Goal: Task Accomplishment & Management: Use online tool/utility

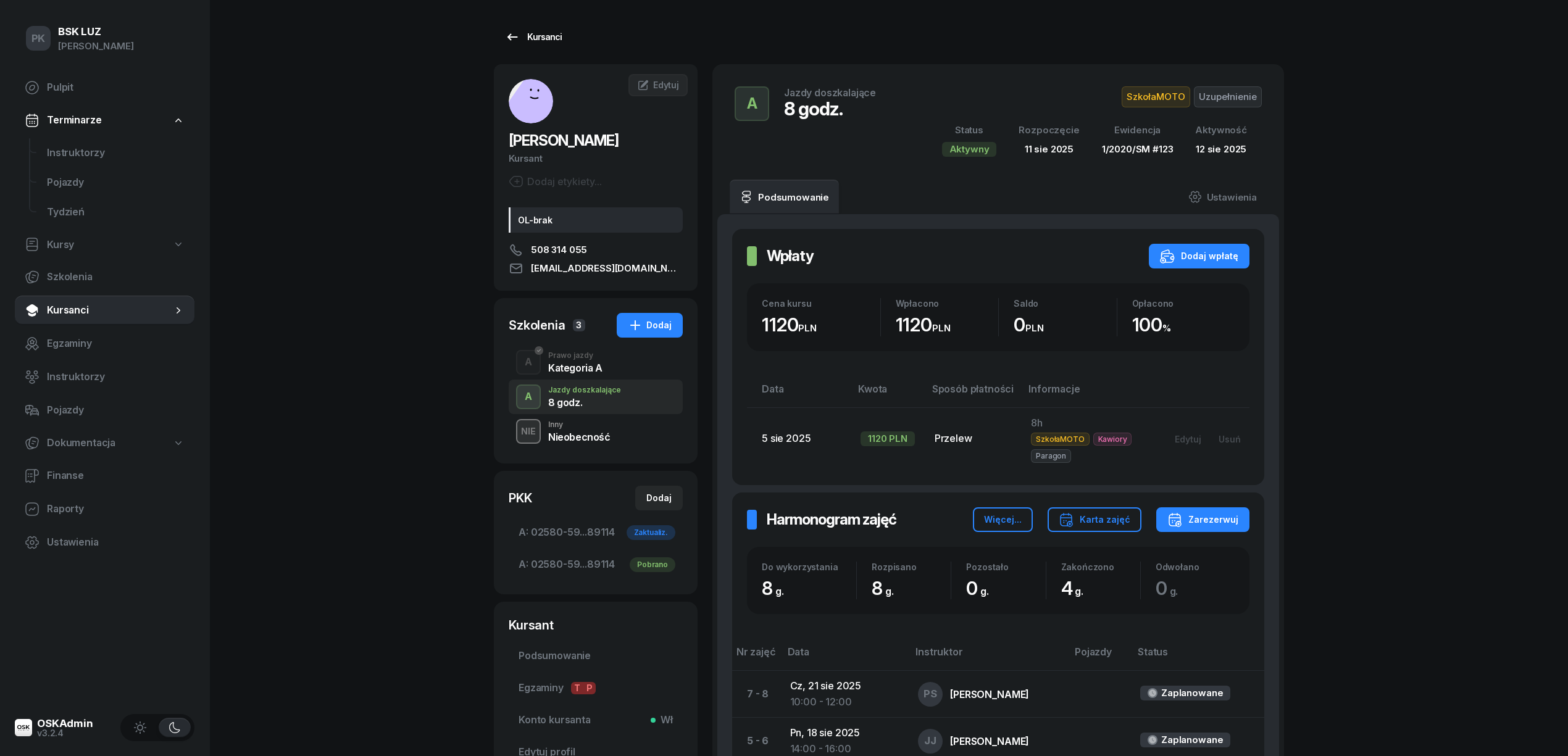
click at [548, 37] on div "Kursanci" at bounding box center [534, 37] width 57 height 15
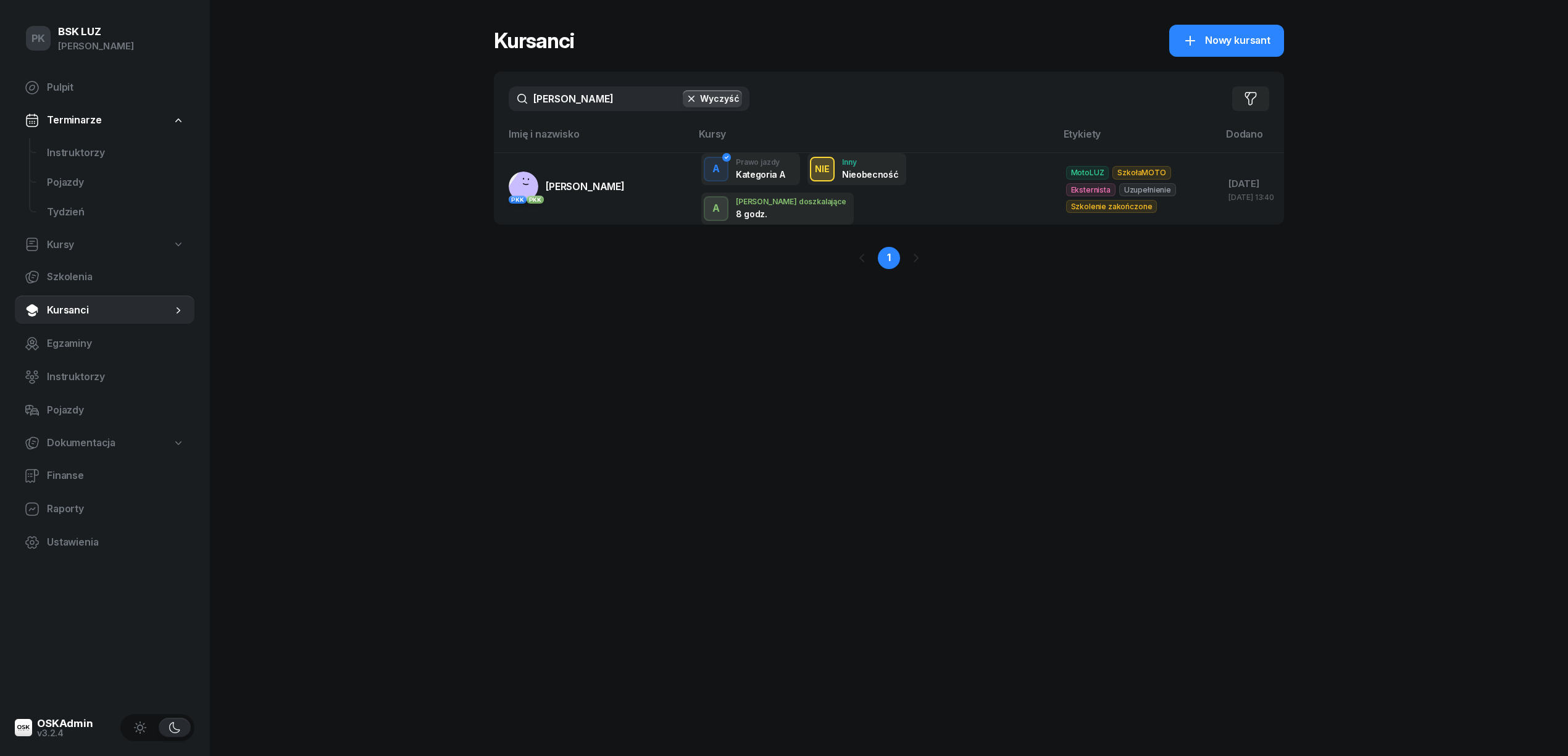
drag, startPoint x: 506, startPoint y: 103, endPoint x: 460, endPoint y: 102, distance: 46.0
click at [460, 102] on div "PK BSK [PERSON_NAME] Pulpit Terminarze Instruktorzy Pojazdy Tydzień Kursy Szkol…" at bounding box center [784, 378] width 1568 height 756
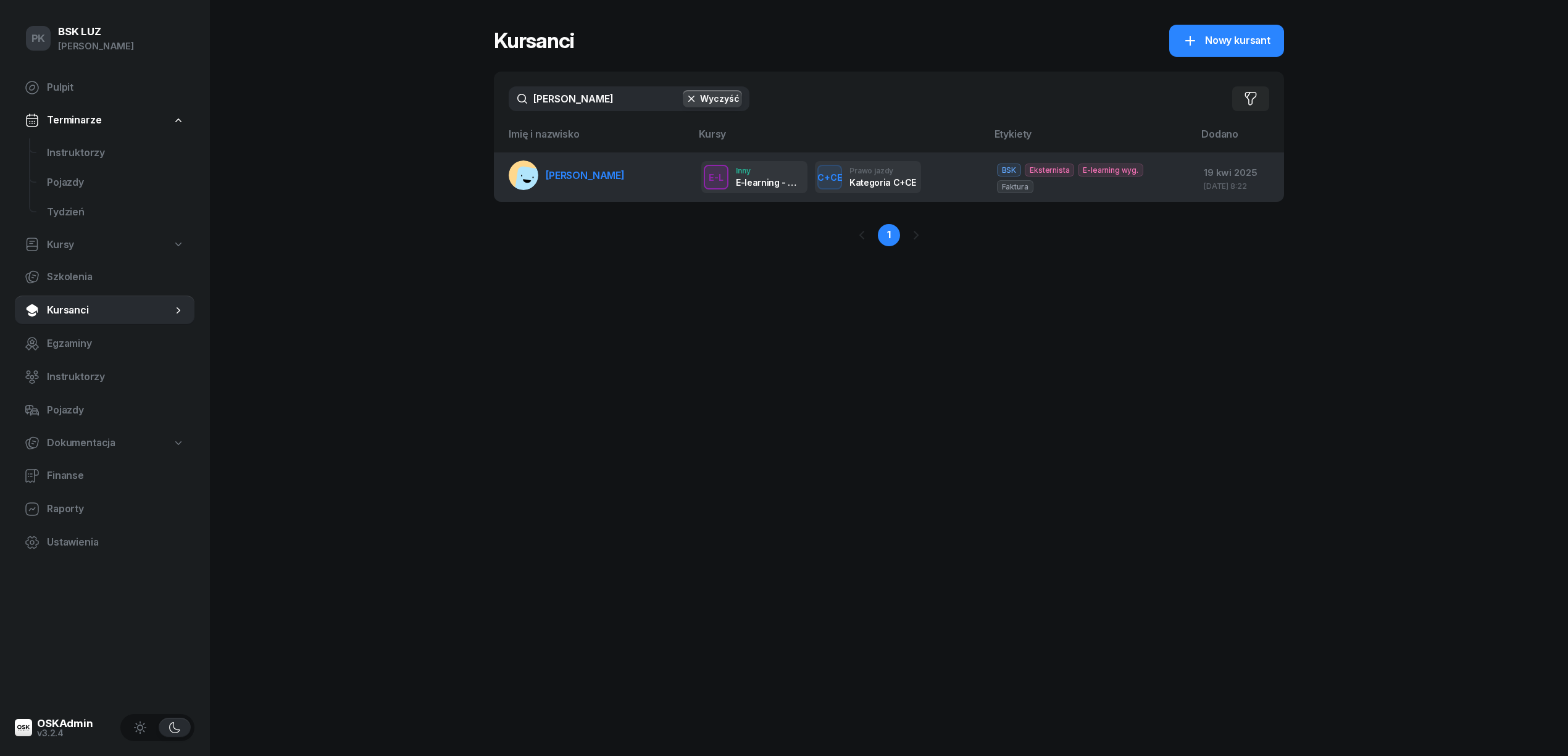
type input "[PERSON_NAME]"
click at [625, 178] on span "[PERSON_NAME]" at bounding box center [585, 174] width 79 height 12
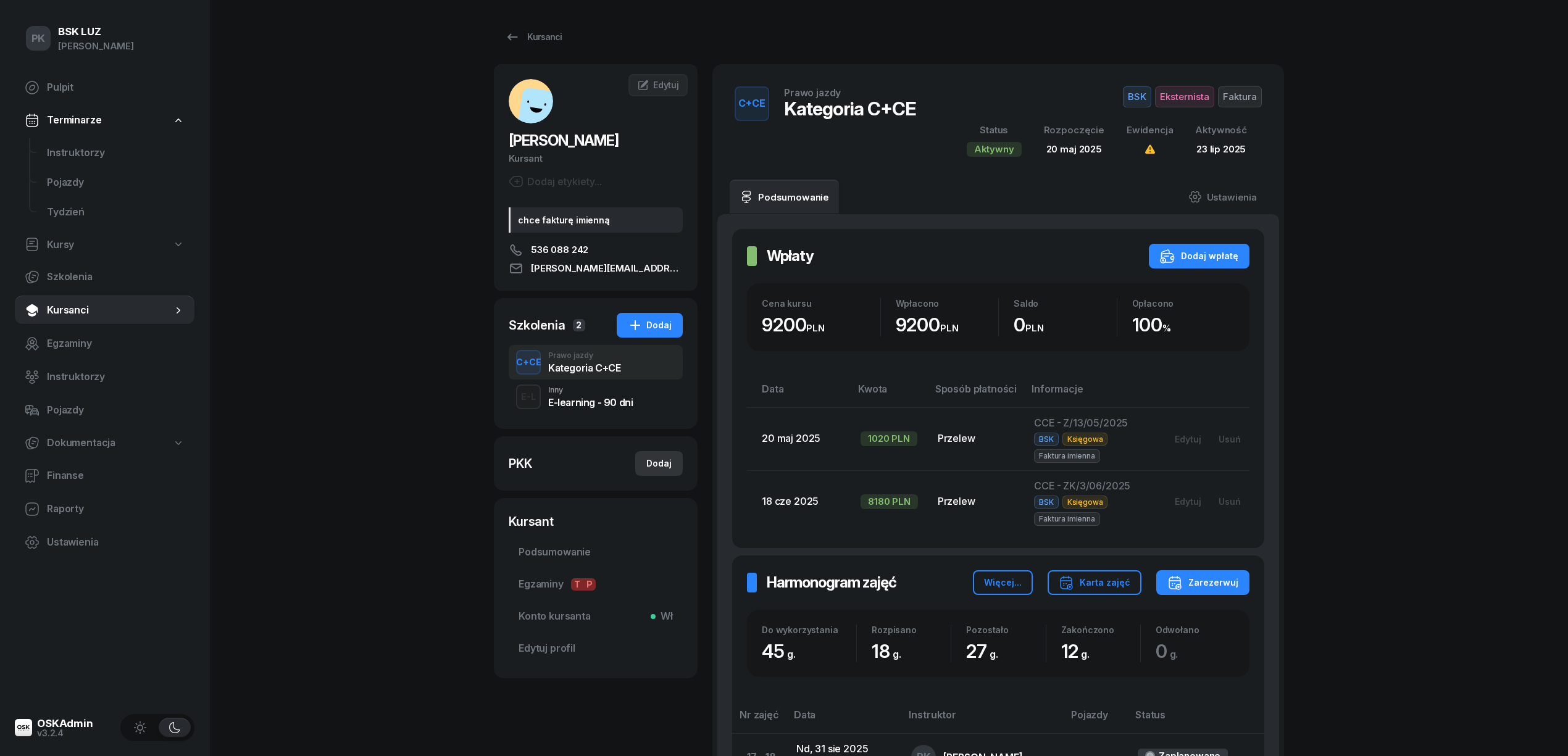
click at [642, 464] on button "Dodaj" at bounding box center [659, 463] width 48 height 24
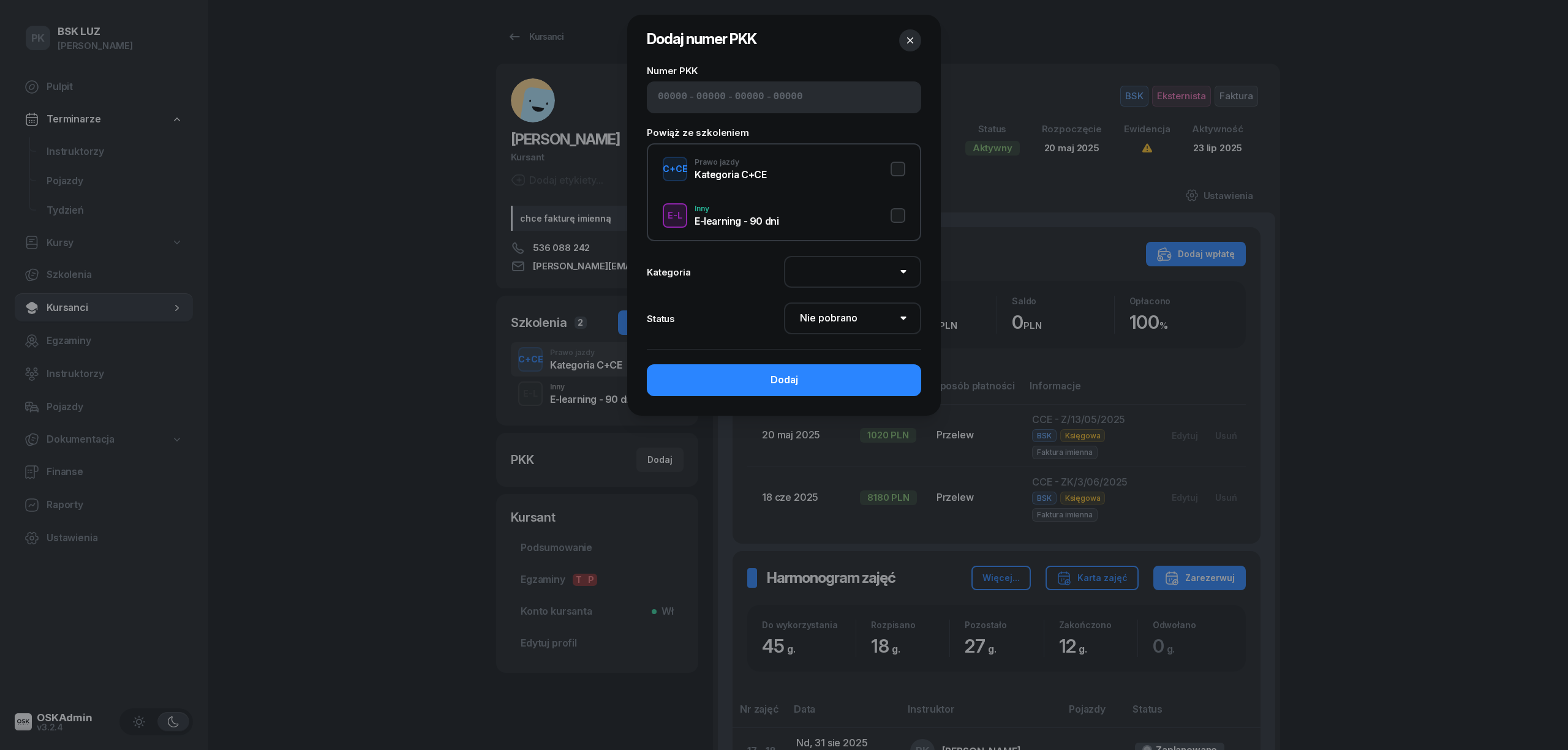
click at [811, 101] on div "- - -" at bounding box center [784, 97] width 275 height 31
click at [895, 169] on button "C+CE Prawo jazdy Kategoria C+CE" at bounding box center [784, 168] width 242 height 24
select select "C+CE"
click at [868, 325] on select "Nie pobrano Pobrano Zwrócono Zaktualizowano" at bounding box center [852, 318] width 137 height 31
select select "Return"
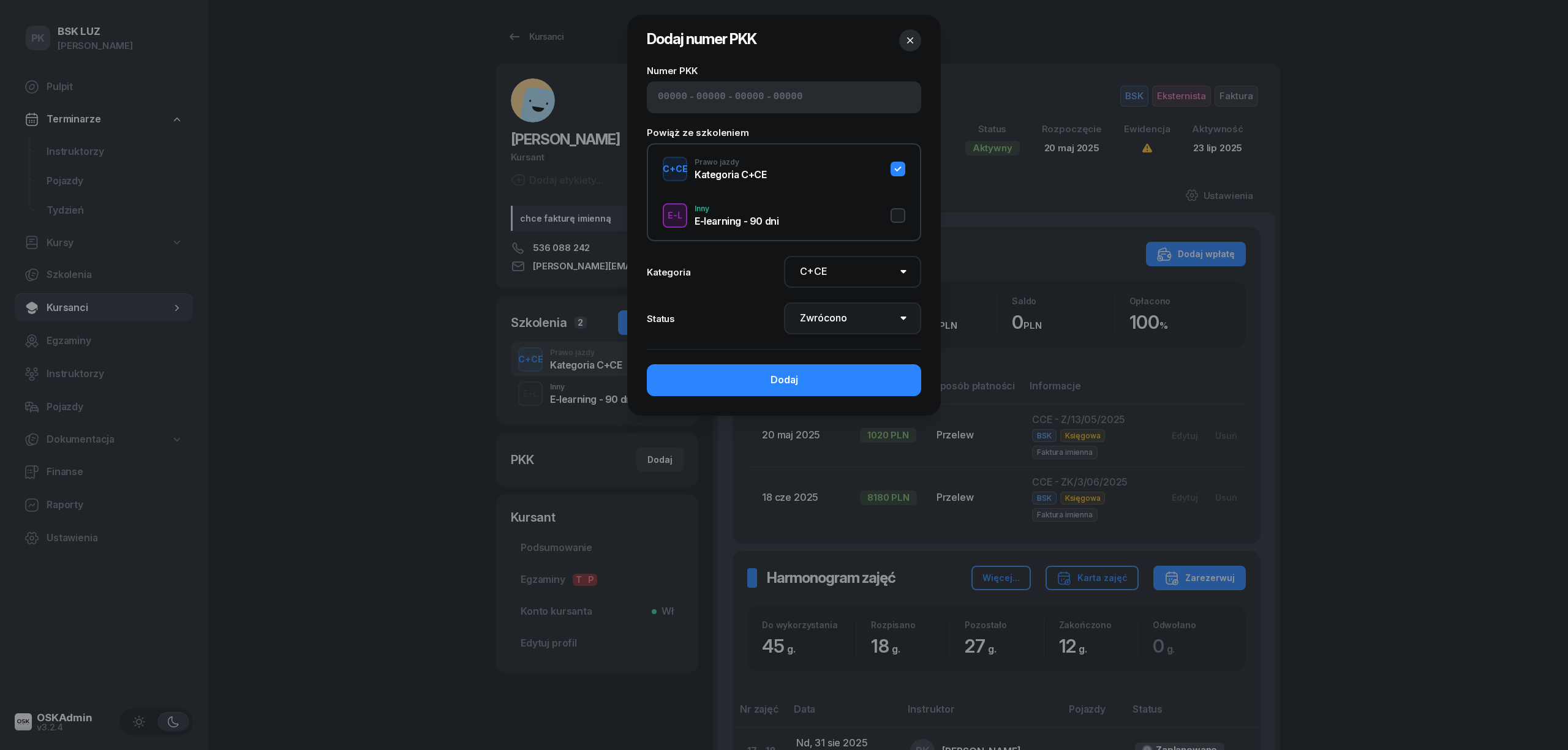
click at [784, 302] on select "Nie pobrano Pobrano Zwrócono Zaktualizowano" at bounding box center [852, 318] width 137 height 31
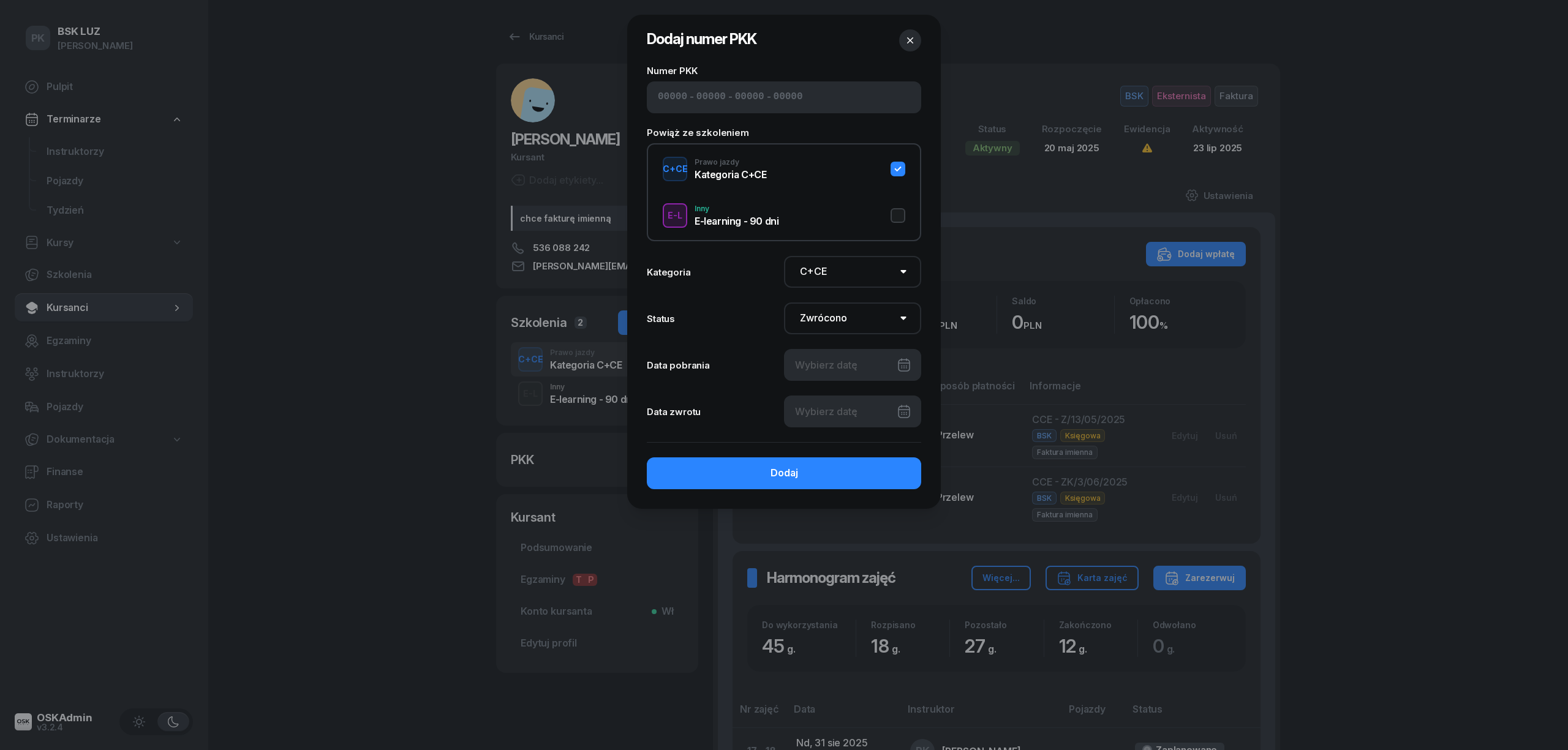
click at [851, 363] on div at bounding box center [852, 364] width 137 height 31
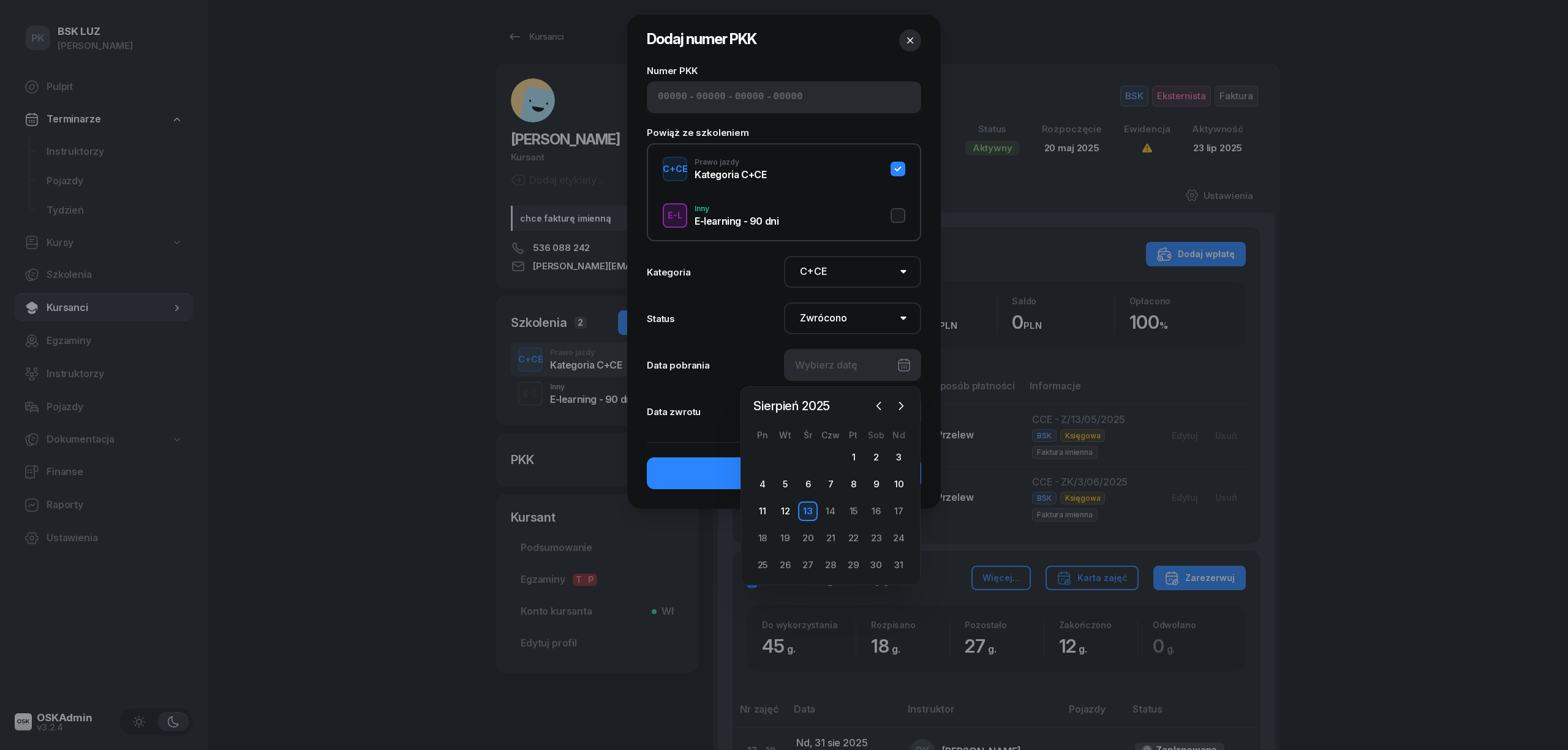
click at [851, 363] on div at bounding box center [852, 364] width 137 height 31
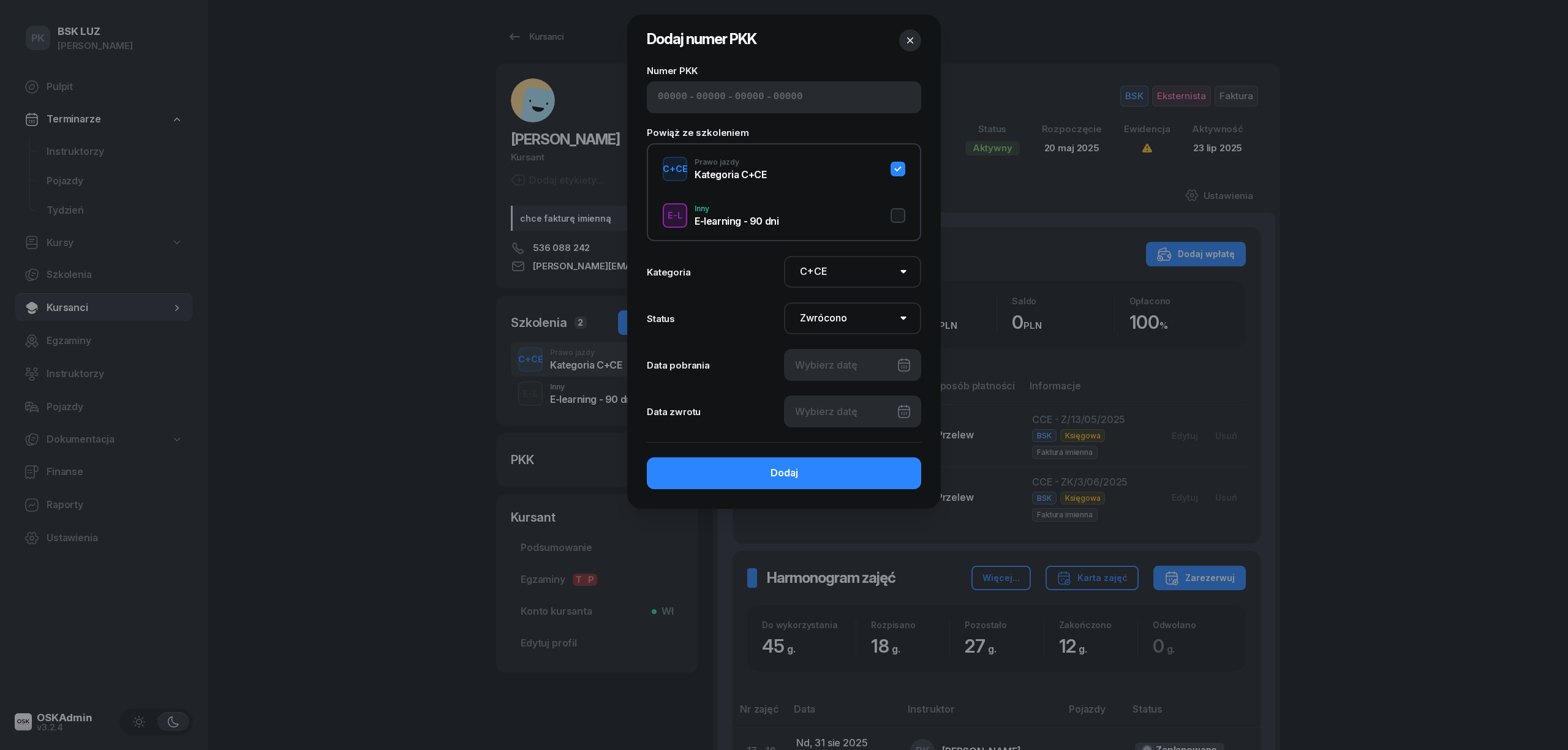
click at [831, 401] on div at bounding box center [852, 412] width 137 height 31
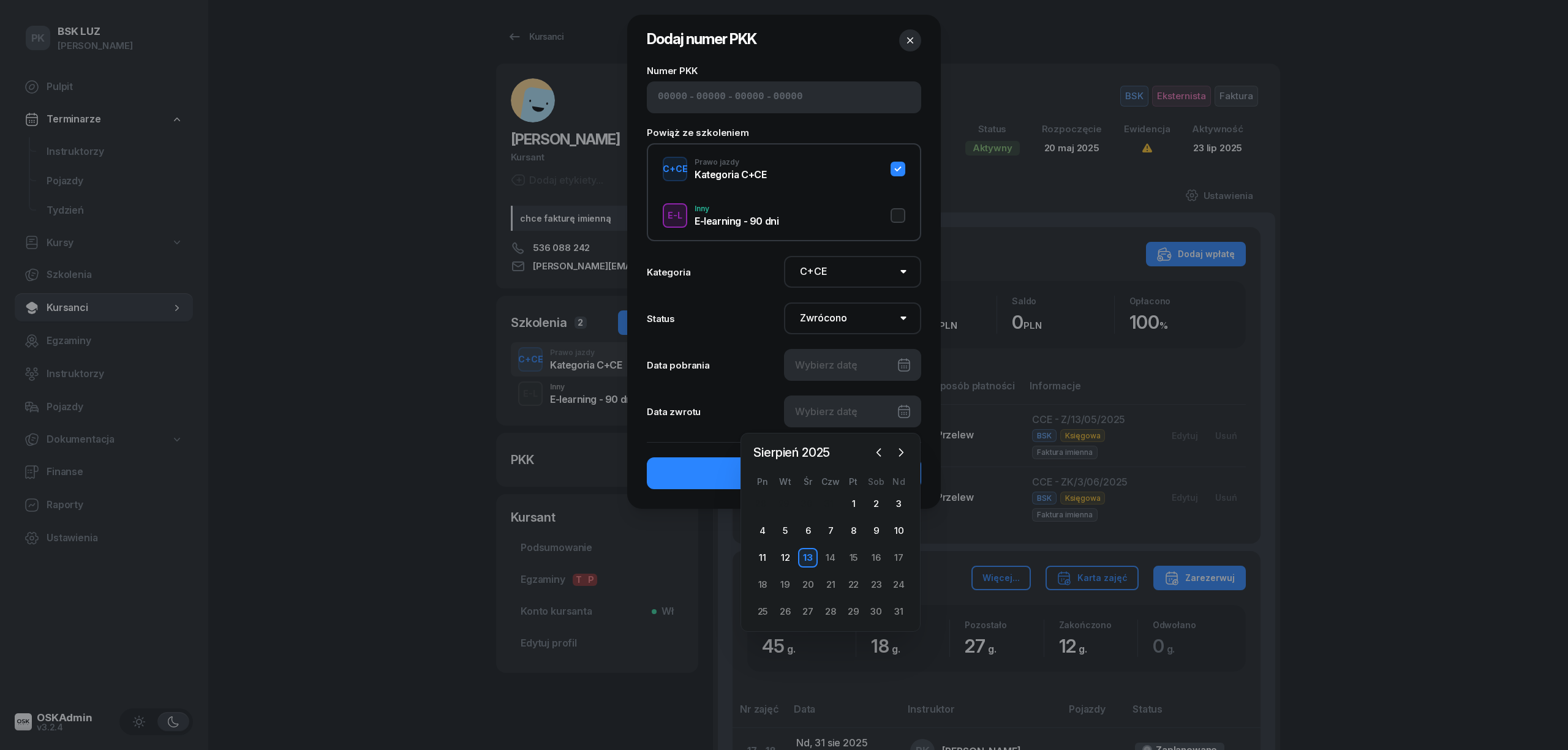
click at [812, 555] on div "13" at bounding box center [808, 557] width 19 height 19
type input "[DATE]"
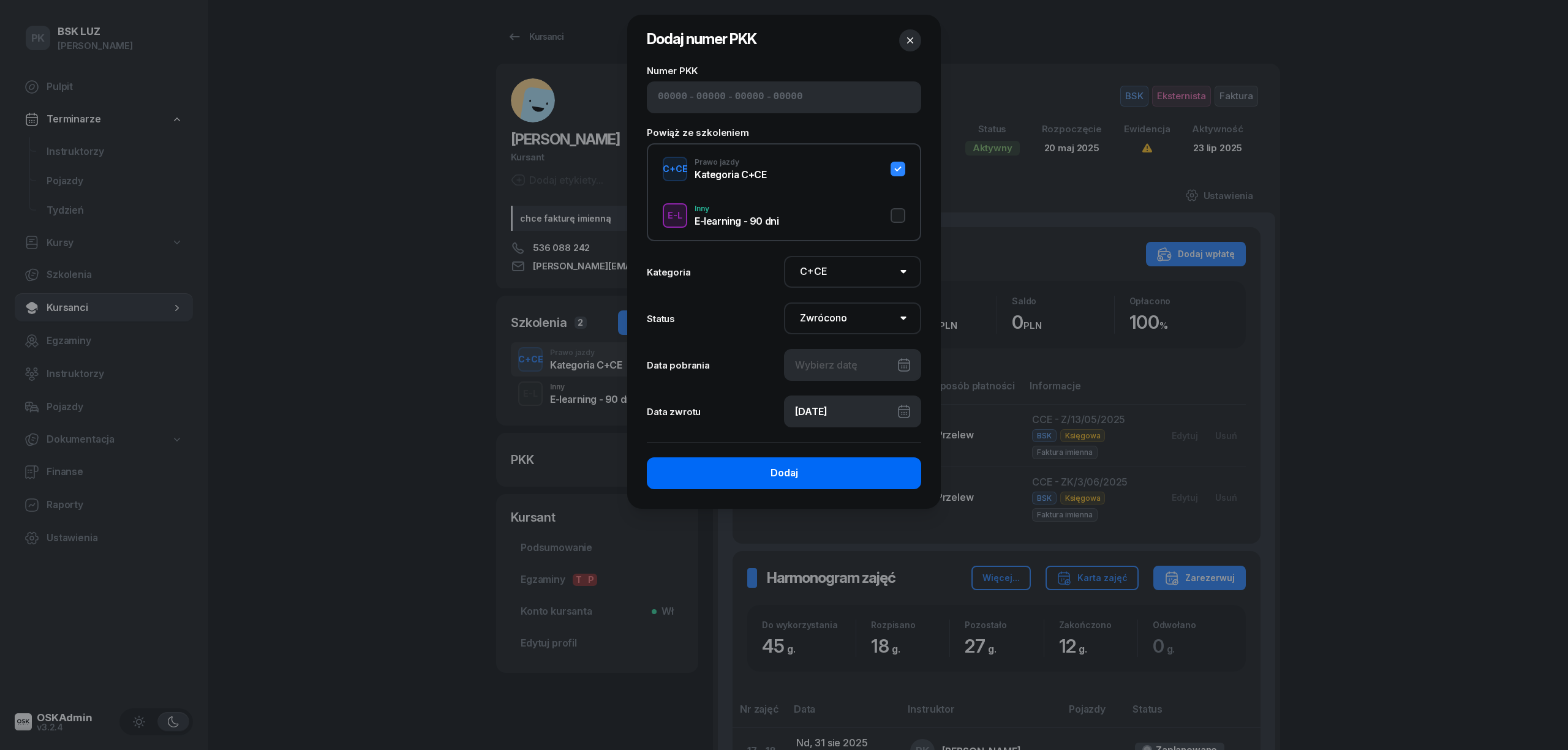
click at [782, 477] on div "Dodaj" at bounding box center [784, 473] width 28 height 16
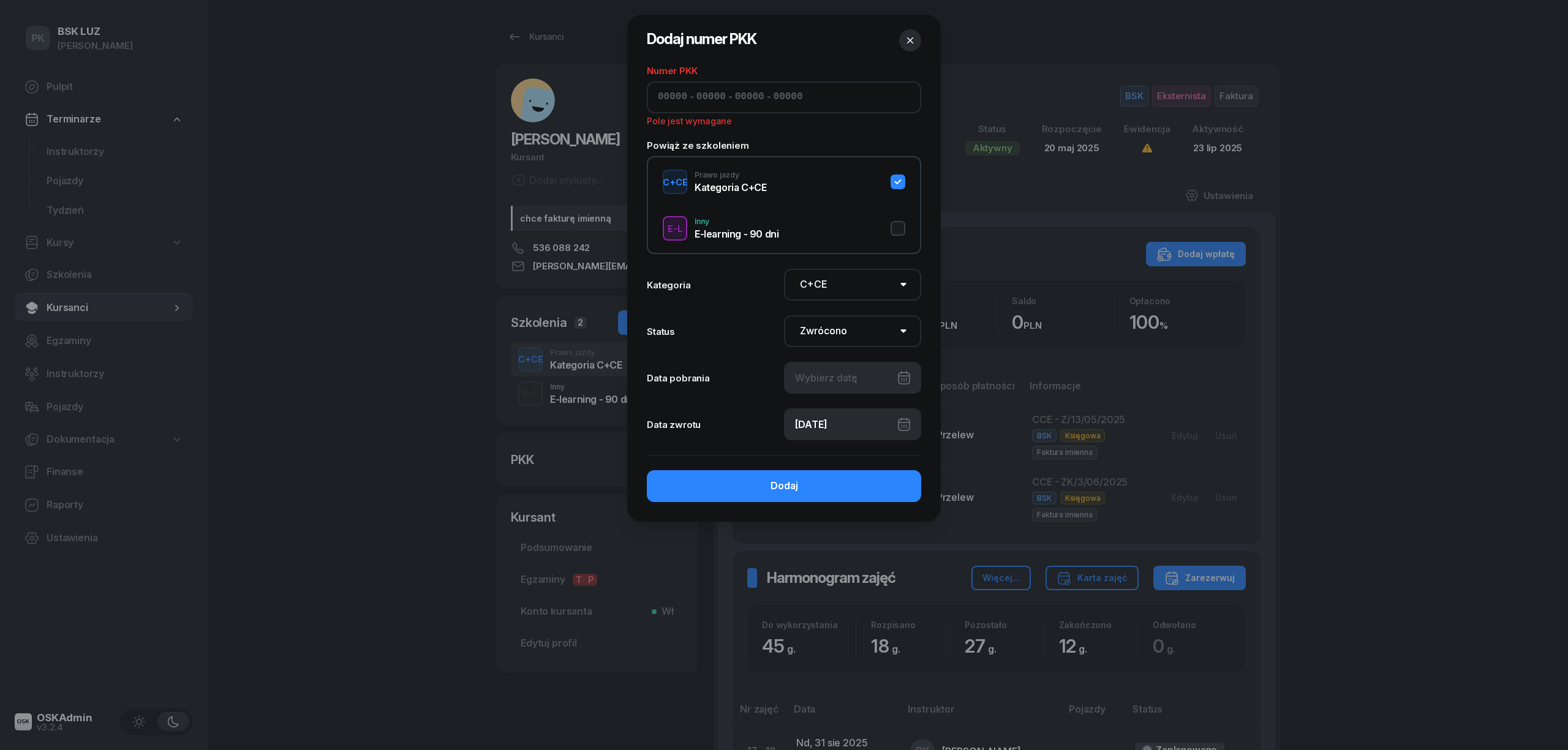
paste input "22580"
type input "22580"
type input "50285"
type input "46872"
type input "27132"
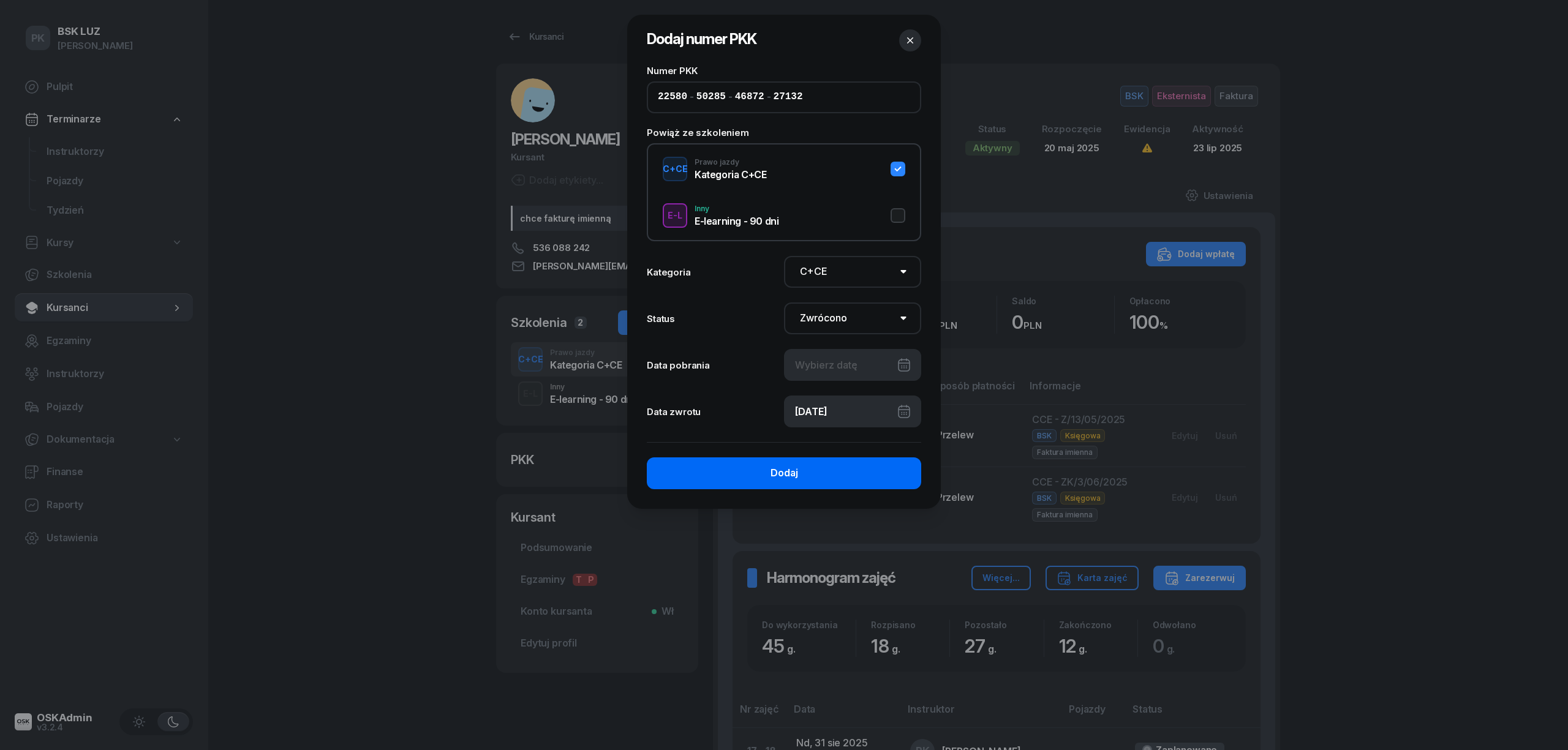
click at [869, 471] on button "Dodaj" at bounding box center [784, 473] width 275 height 31
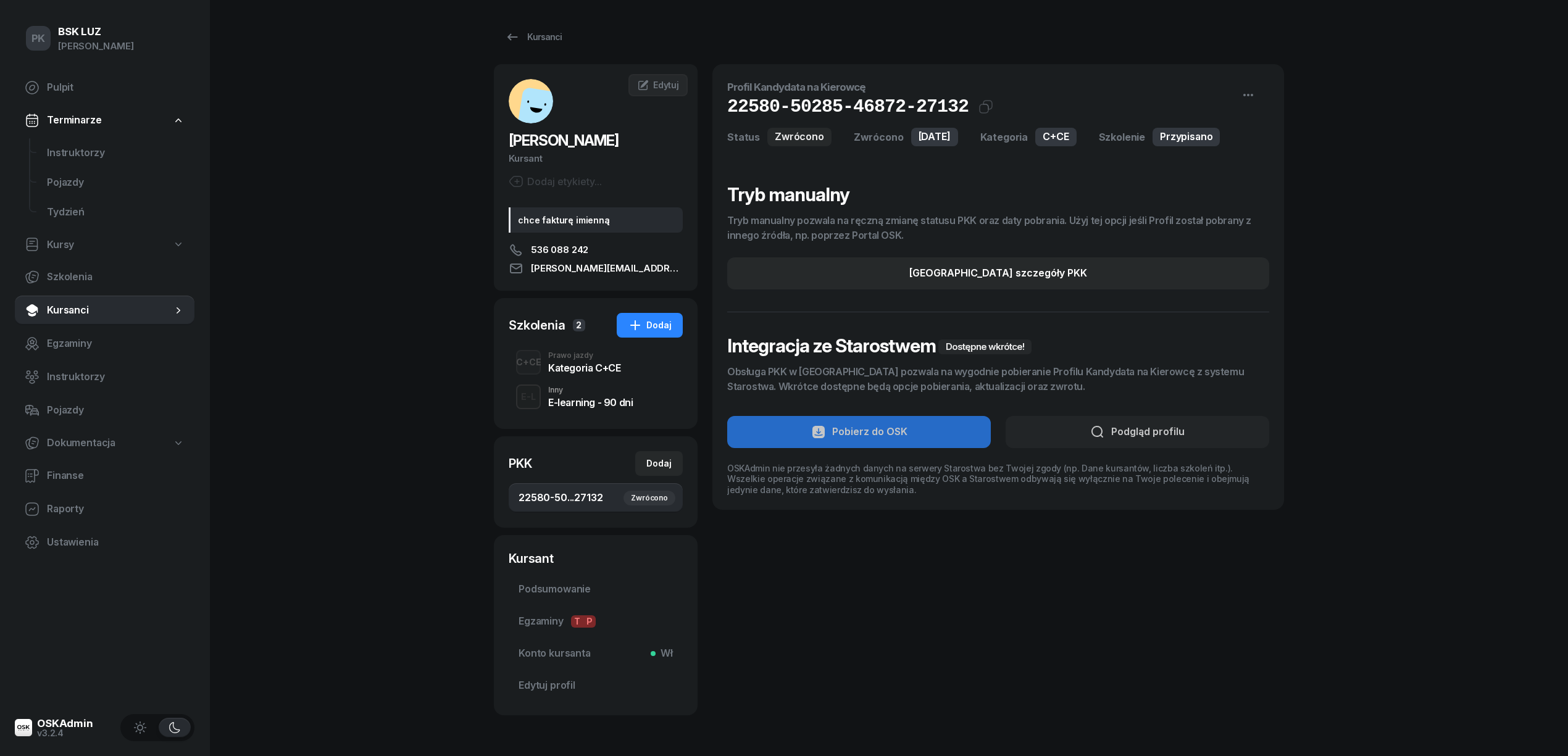
click at [605, 500] on span "22580-50...27132 Zwrócono" at bounding box center [595, 498] width 154 height 16
click at [957, 286] on button "[GEOGRAPHIC_DATA] szczegóły PKK" at bounding box center [998, 273] width 542 height 32
select select "C+CE"
select select "Return"
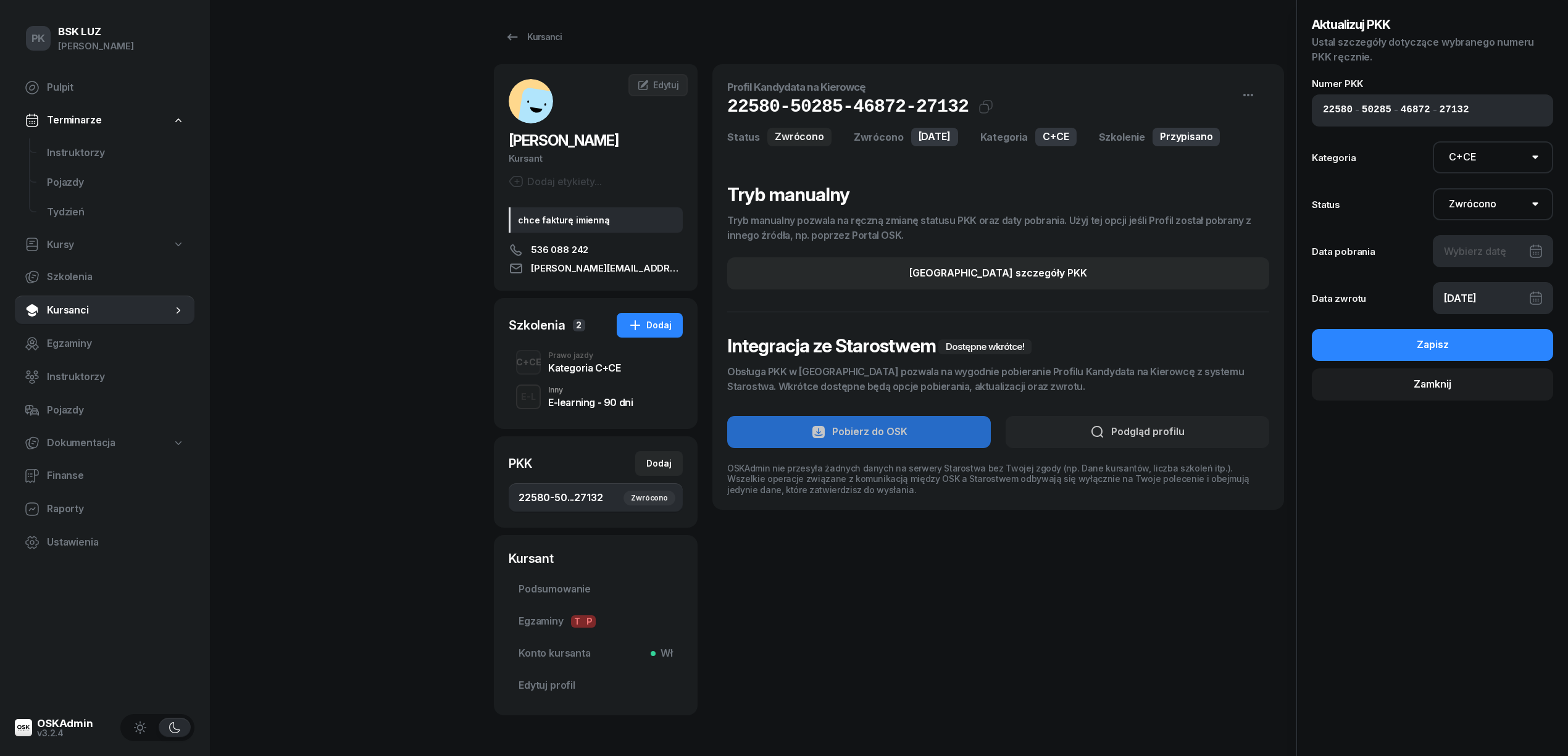
click at [1443, 251] on div at bounding box center [1493, 251] width 121 height 32
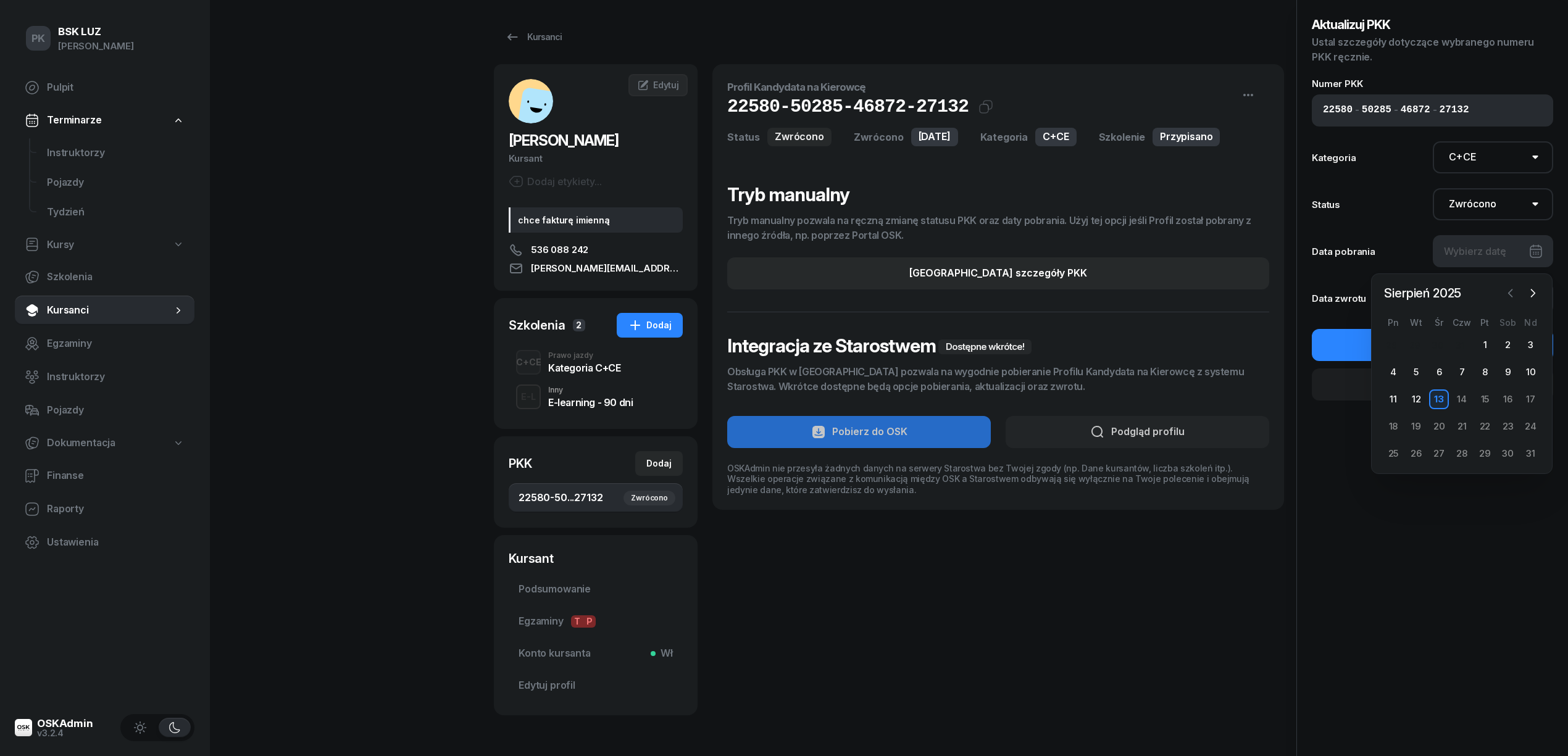
click at [1506, 289] on icon "button" at bounding box center [1510, 293] width 12 height 12
click at [1444, 456] on div "25" at bounding box center [1439, 453] width 20 height 20
type input "[DATE]"
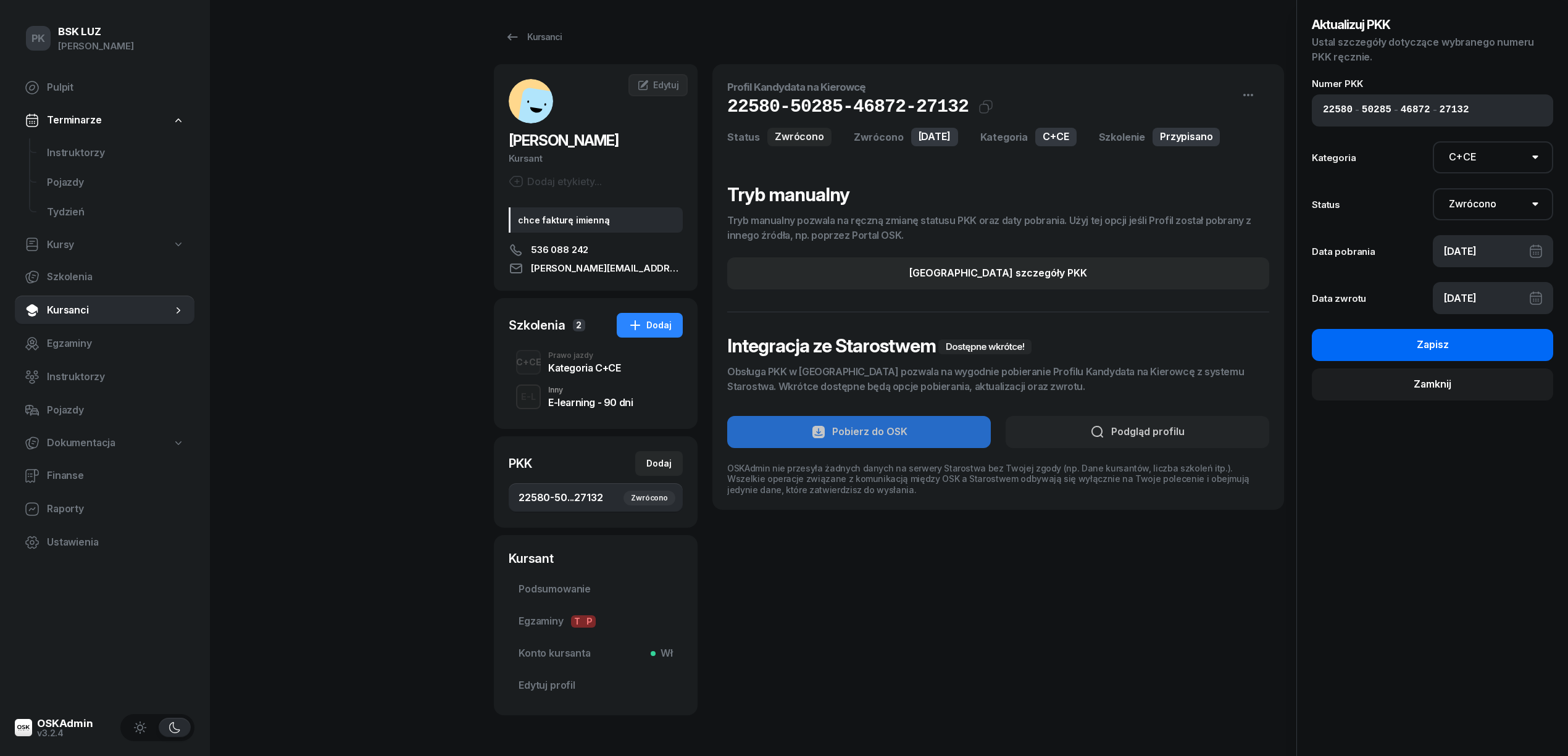
click at [1414, 342] on button "Zapisz" at bounding box center [1433, 345] width 242 height 32
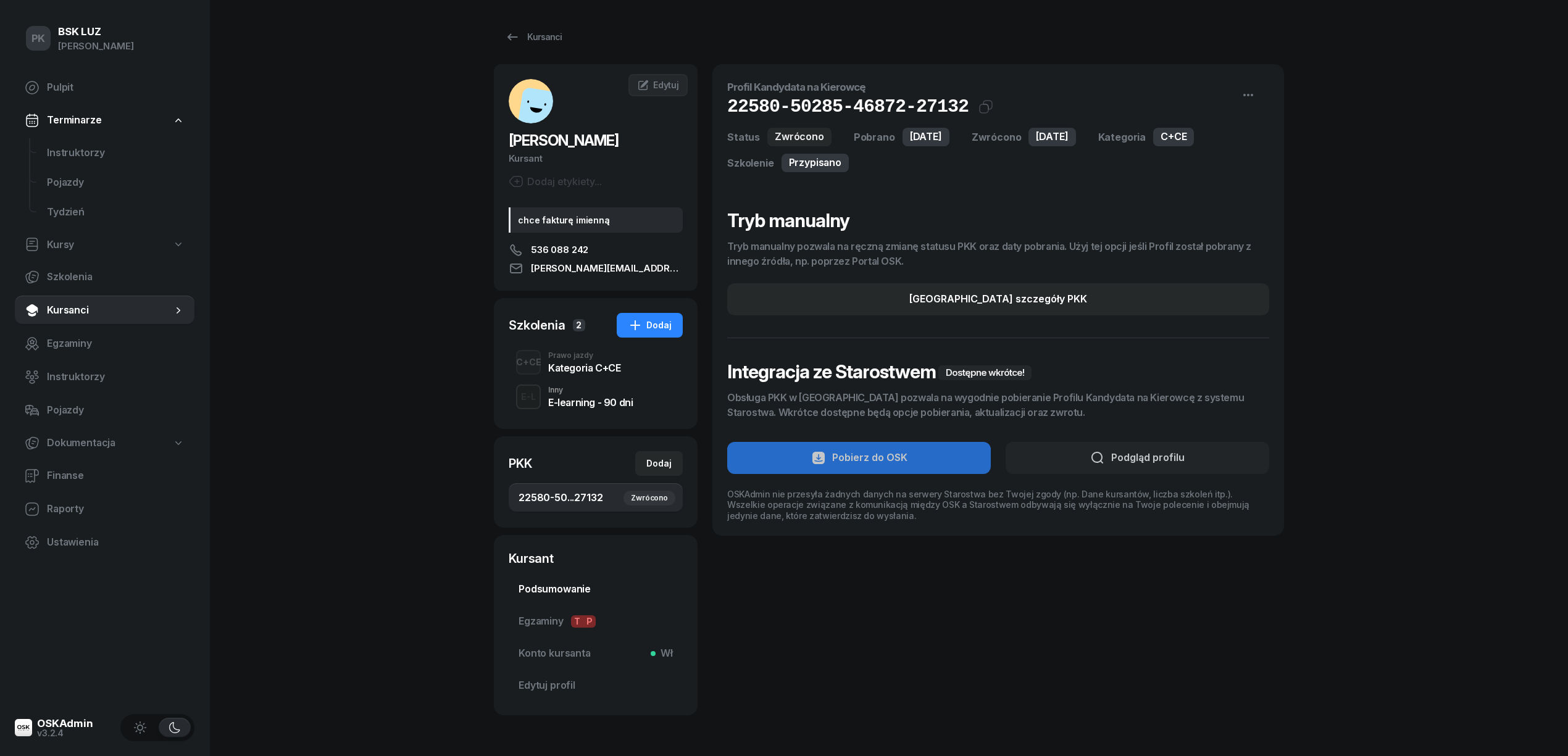
click at [573, 590] on span "Podsumowanie" at bounding box center [595, 589] width 154 height 16
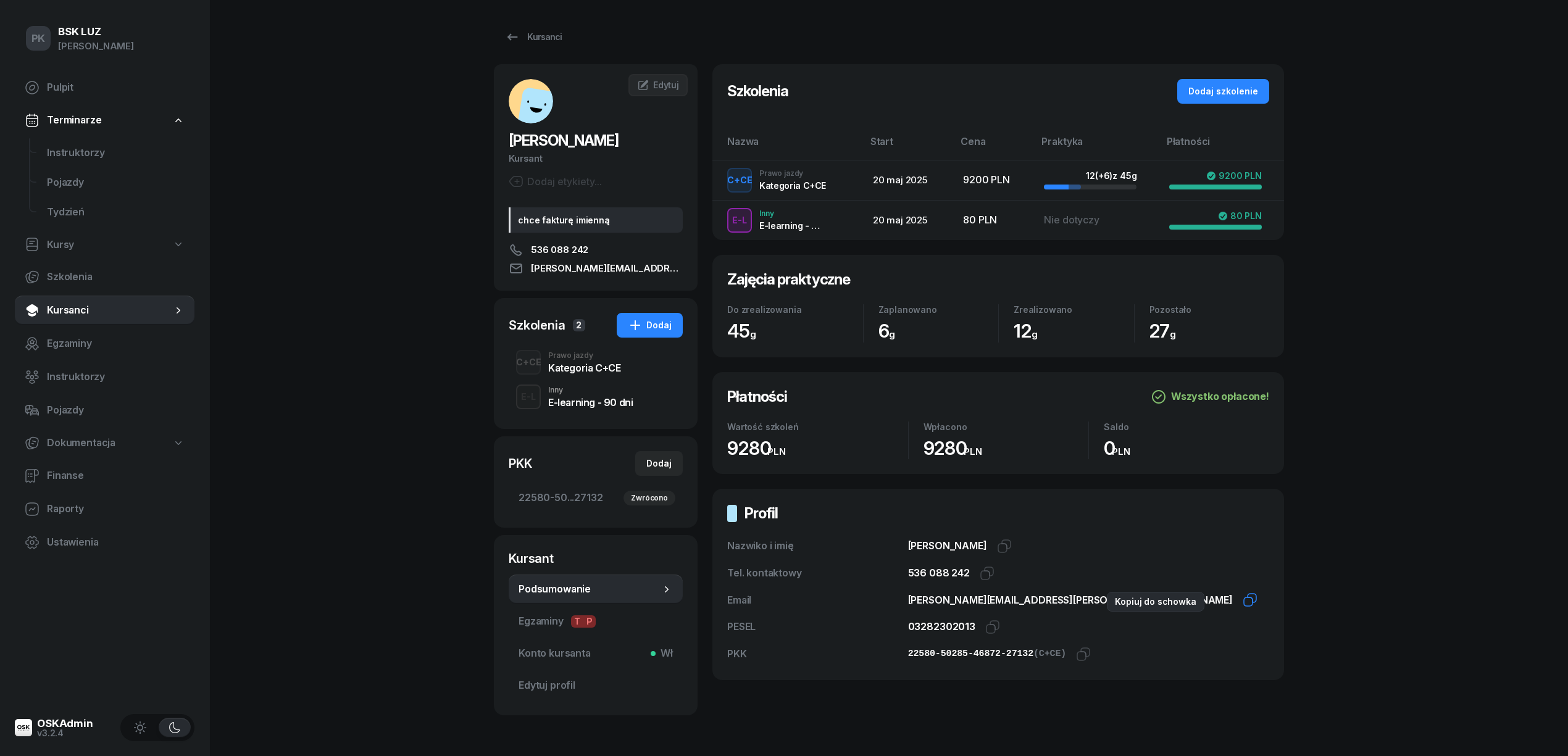
click at [1243, 601] on icon "button" at bounding box center [1251, 600] width 15 height 15
click at [527, 41] on div "Kursanci" at bounding box center [534, 37] width 57 height 15
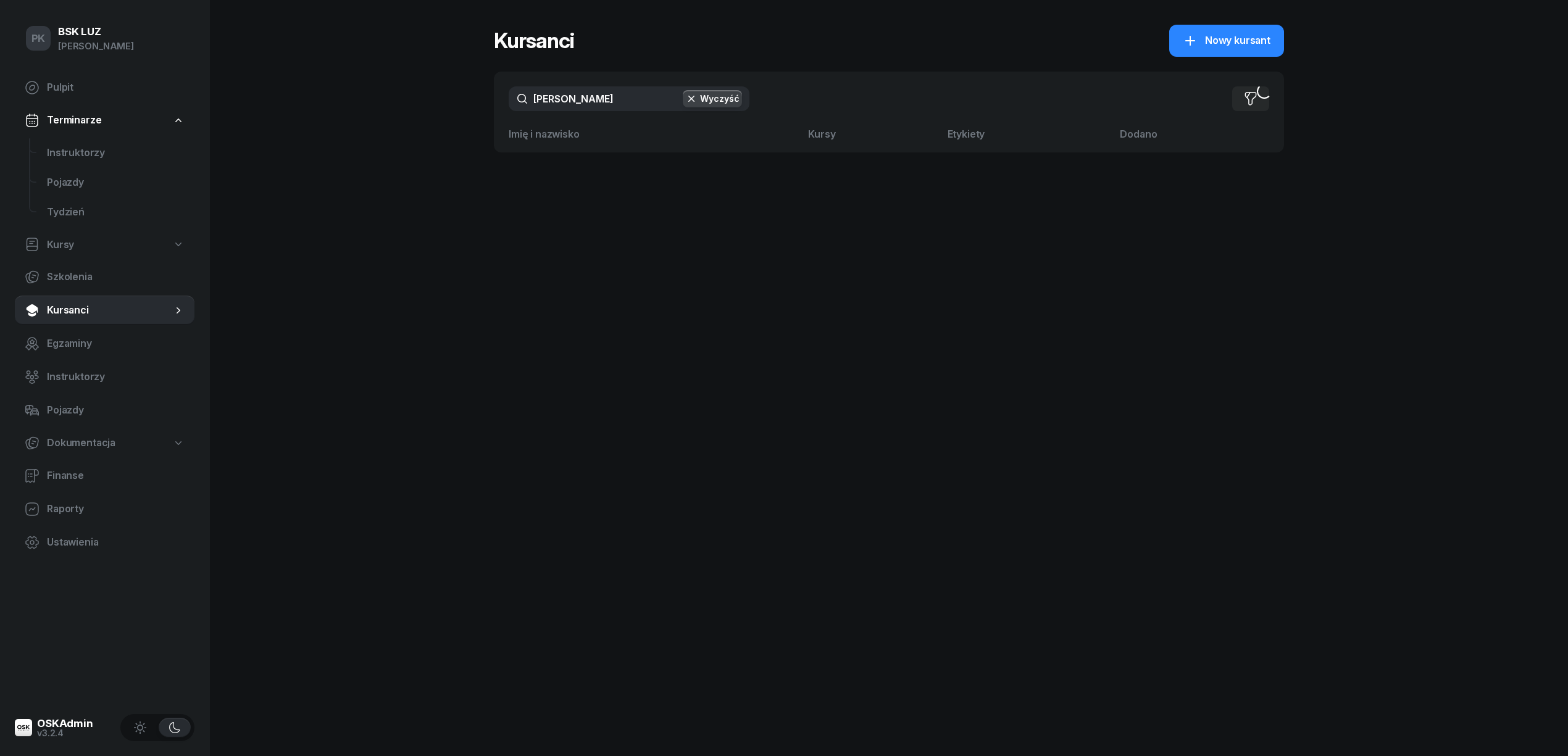
click at [584, 107] on input "[PERSON_NAME]" at bounding box center [629, 99] width 241 height 24
drag, startPoint x: 576, startPoint y: 102, endPoint x: 431, endPoint y: 76, distance: 147.3
click at [431, 76] on div "PK BSK [PERSON_NAME] Pulpit Terminarze Instruktorzy Pojazdy Tydzień Kursy Szkol…" at bounding box center [784, 378] width 1568 height 756
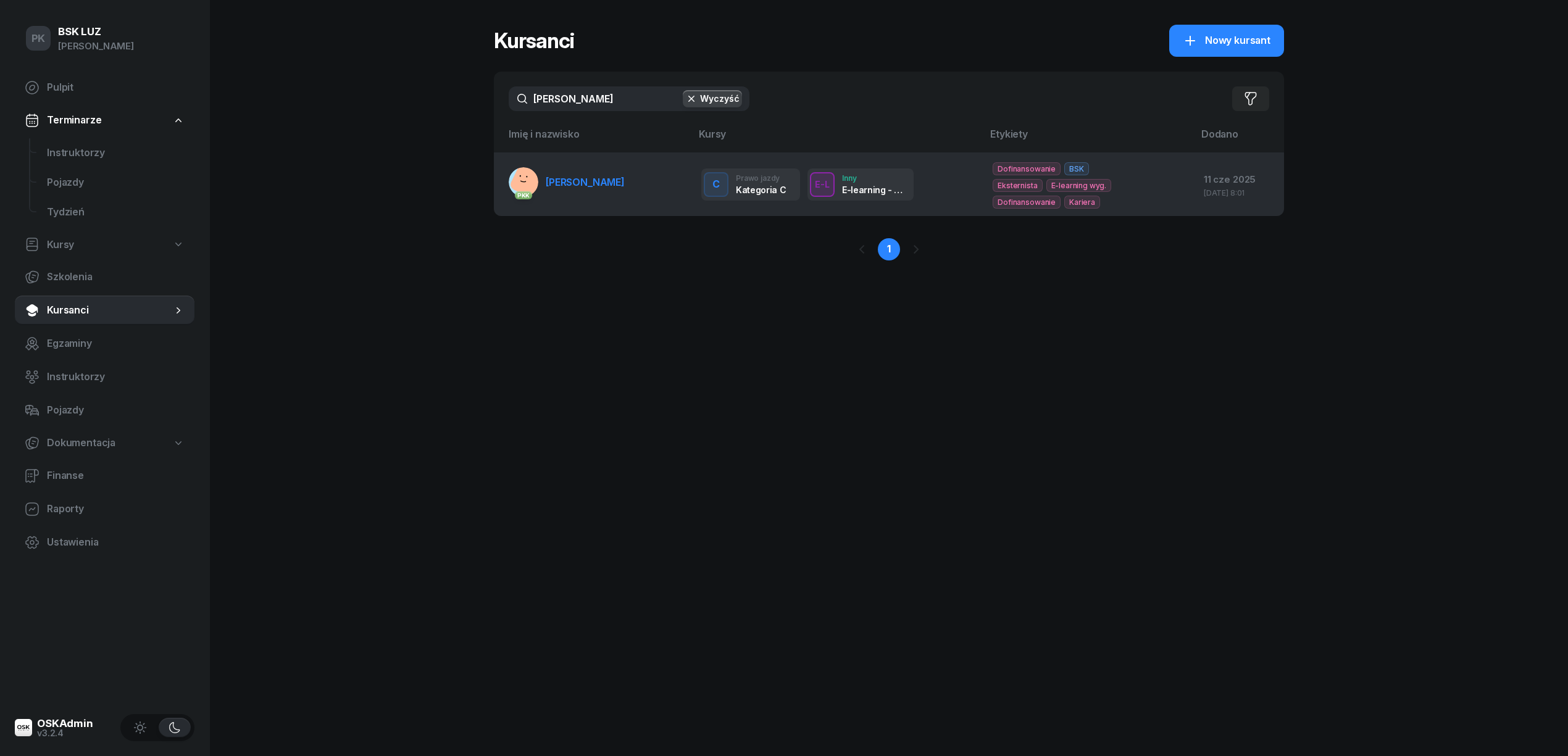
type input "[PERSON_NAME]"
click at [596, 189] on link "PKK [PERSON_NAME]" at bounding box center [566, 182] width 116 height 30
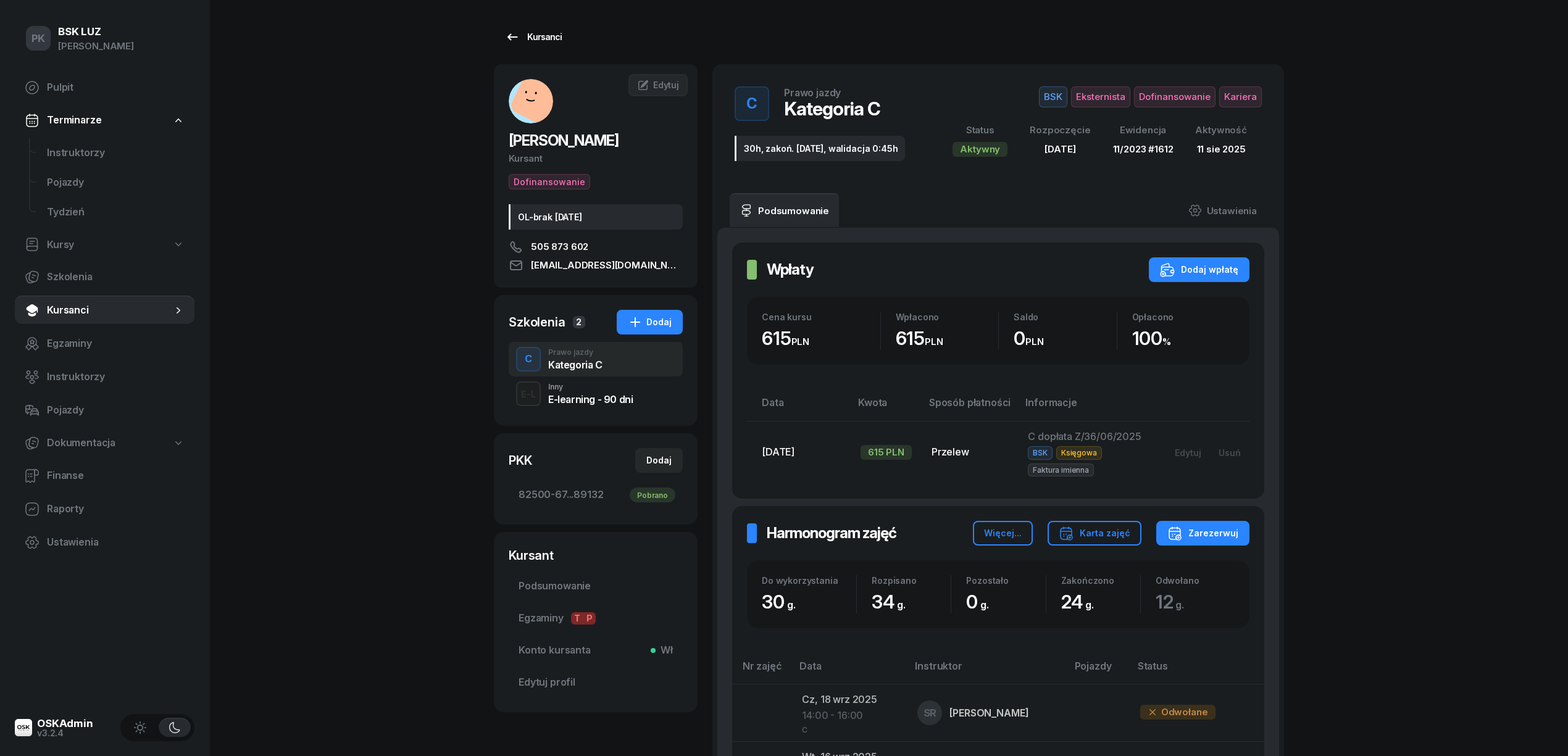
click at [542, 35] on div "Kursanci" at bounding box center [534, 37] width 57 height 15
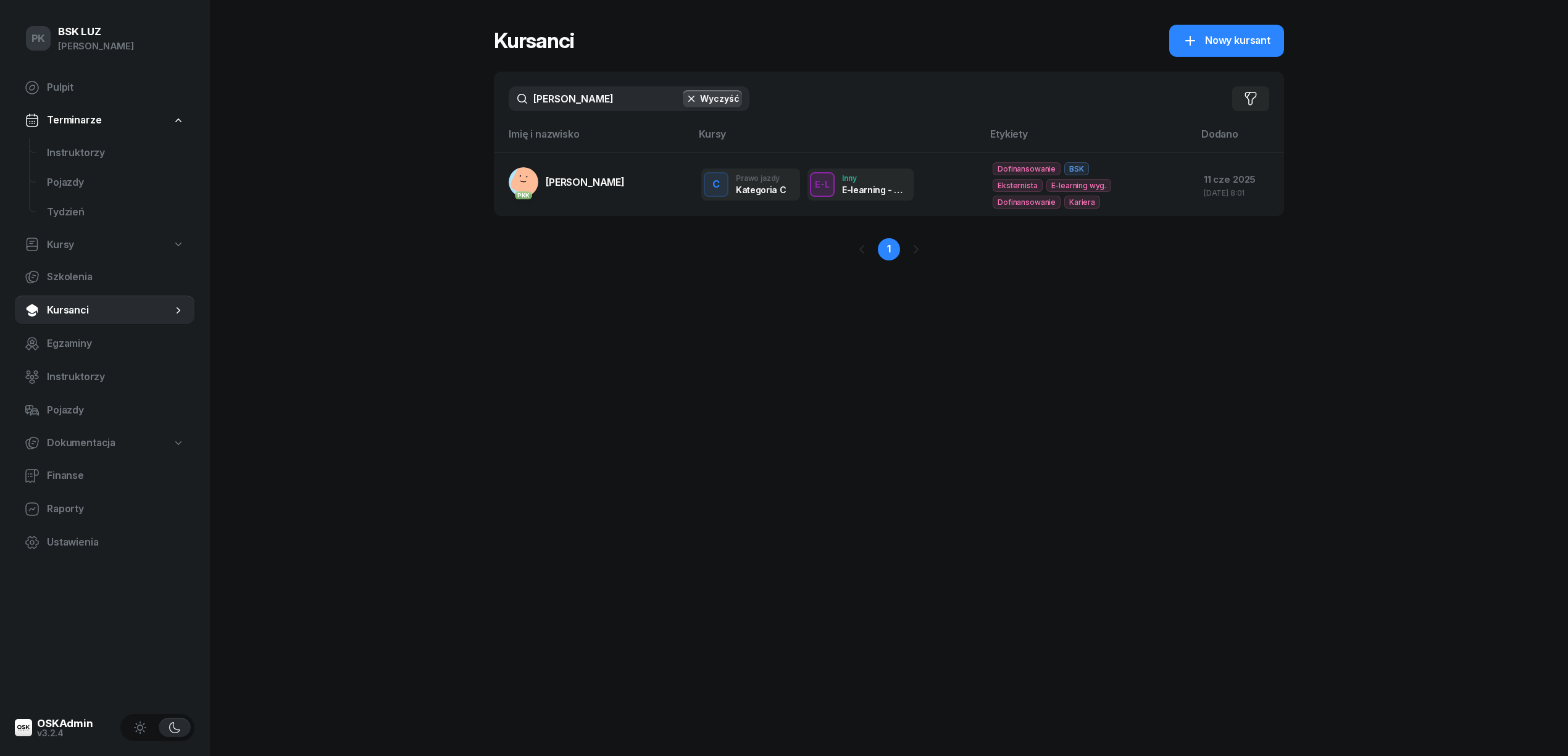
drag, startPoint x: 583, startPoint y: 94, endPoint x: 524, endPoint y: 94, distance: 59.0
click at [524, 94] on input "[PERSON_NAME]" at bounding box center [629, 99] width 241 height 24
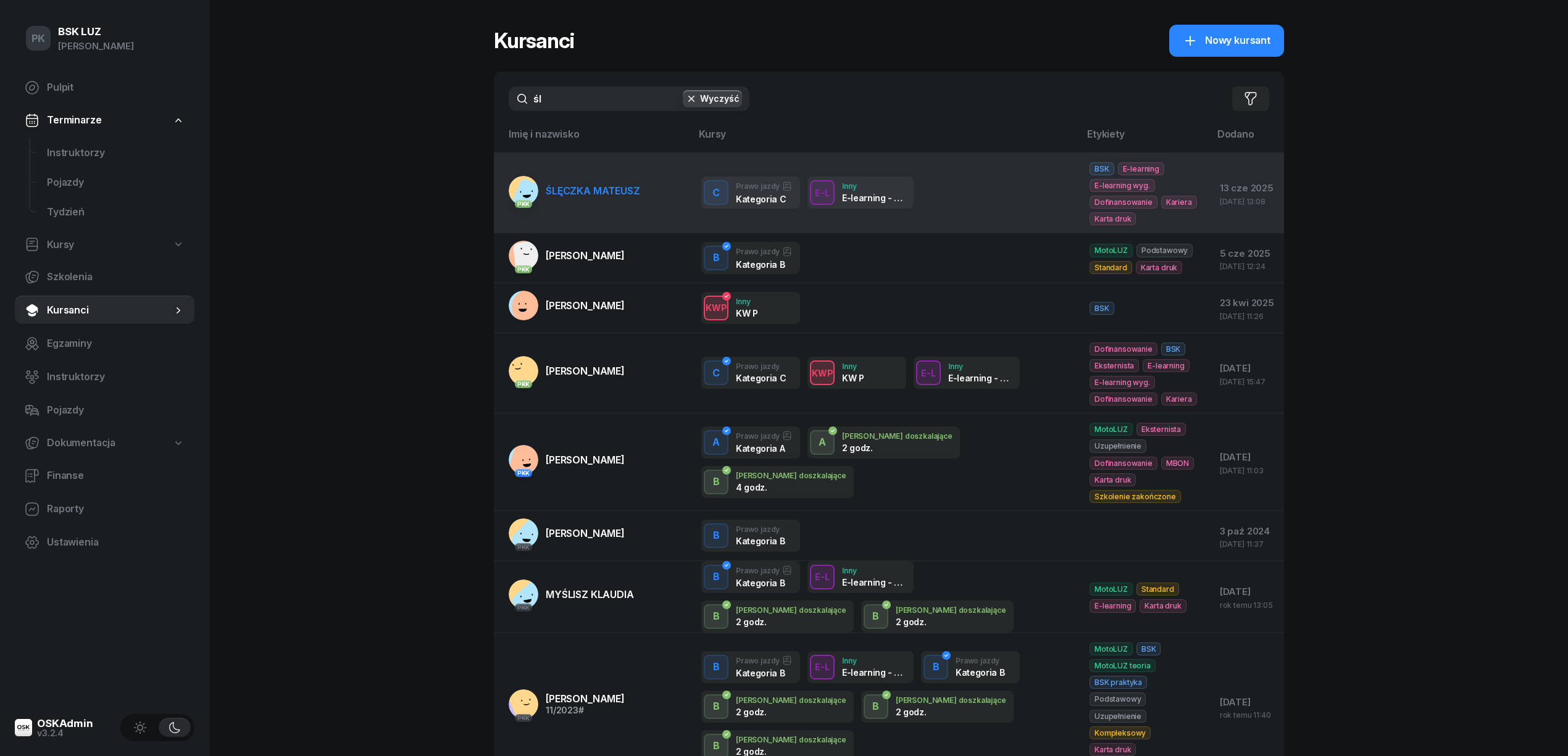
type input "śl"
click at [610, 202] on link "PKK [PERSON_NAME]" at bounding box center [574, 191] width 132 height 30
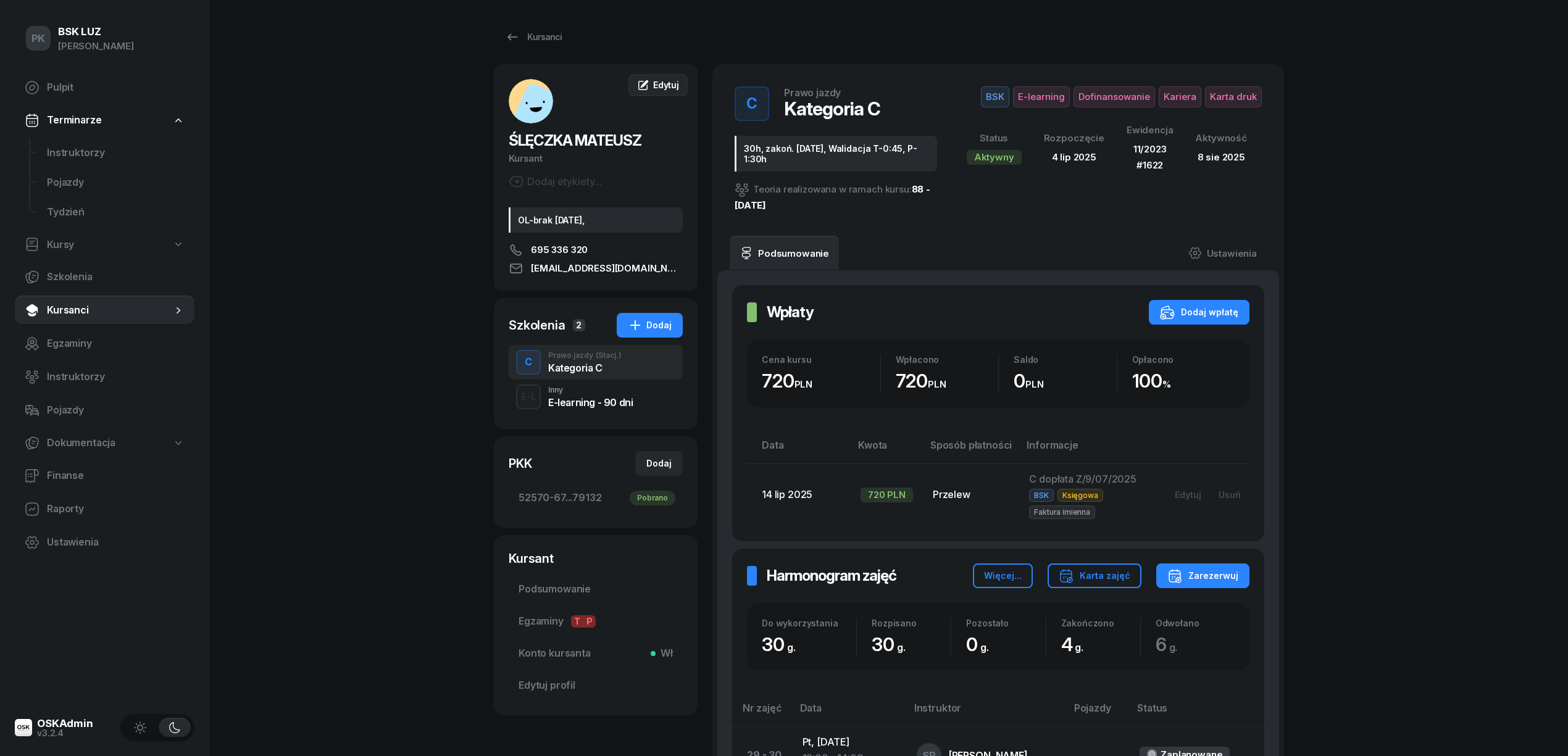
click at [655, 89] on span "Edytuj" at bounding box center [666, 84] width 26 height 10
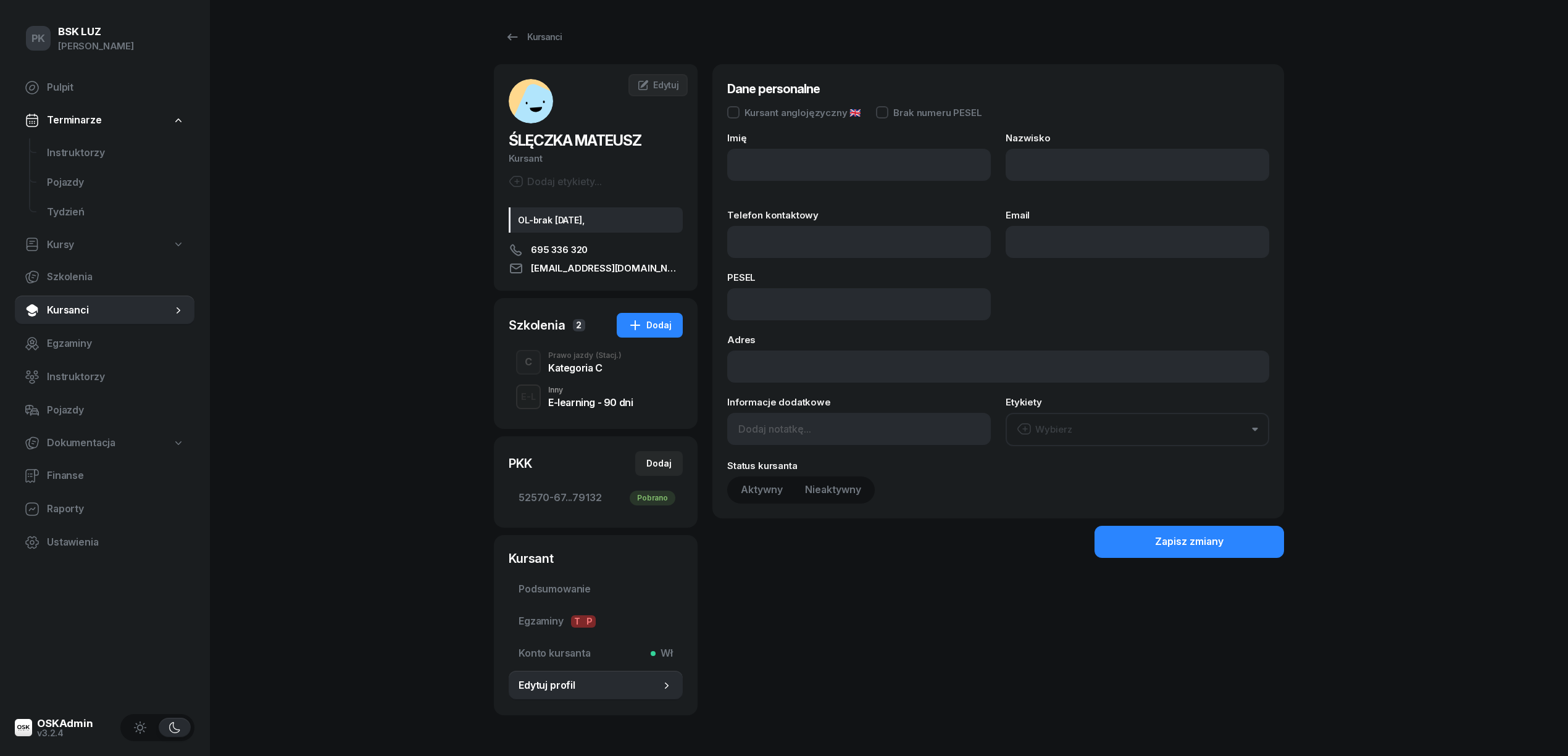
type input "[PERSON_NAME]"
type input "695336320"
type input "[EMAIL_ADDRESS][DOMAIN_NAME]"
type input "03322805216"
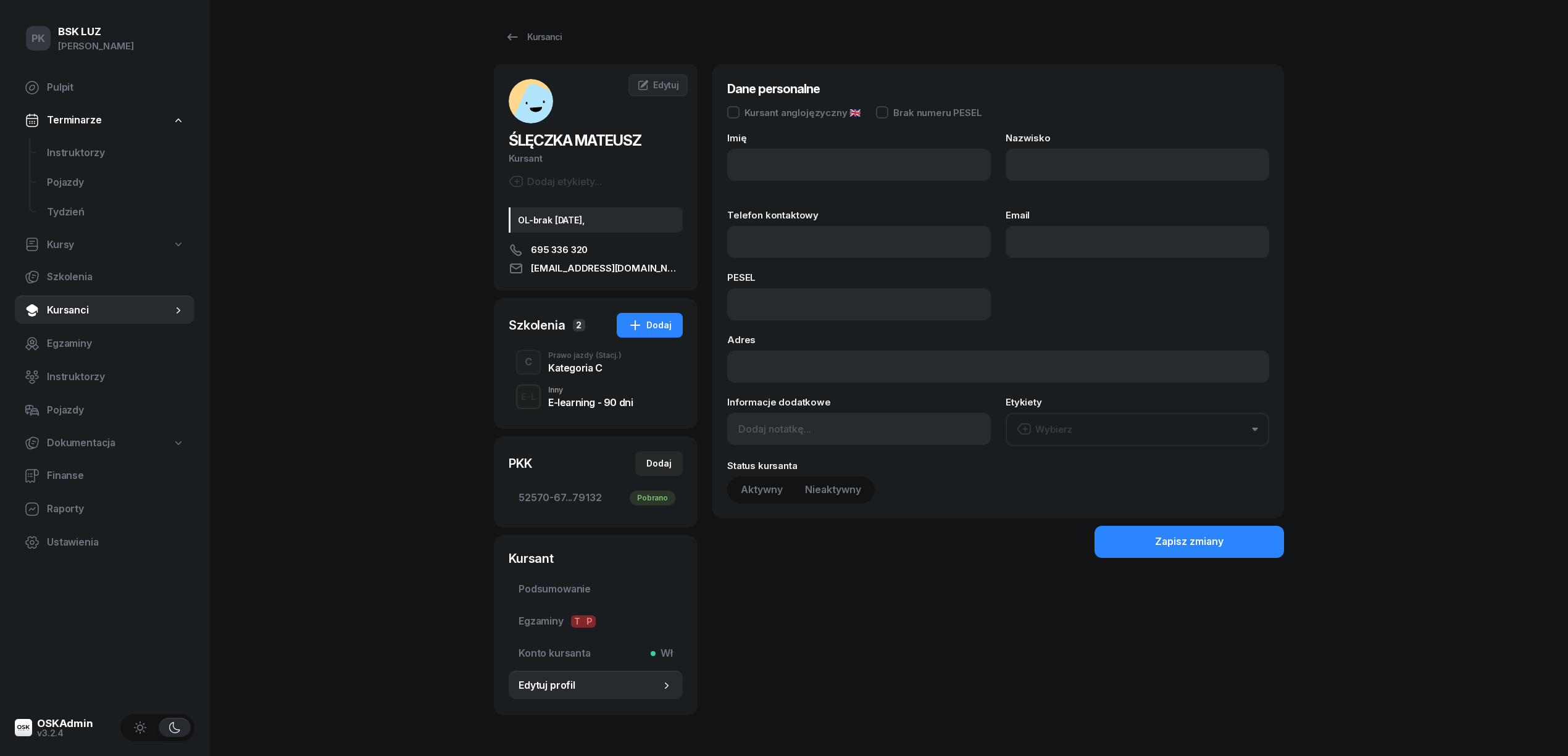
type input "OL-brak [DATE],"
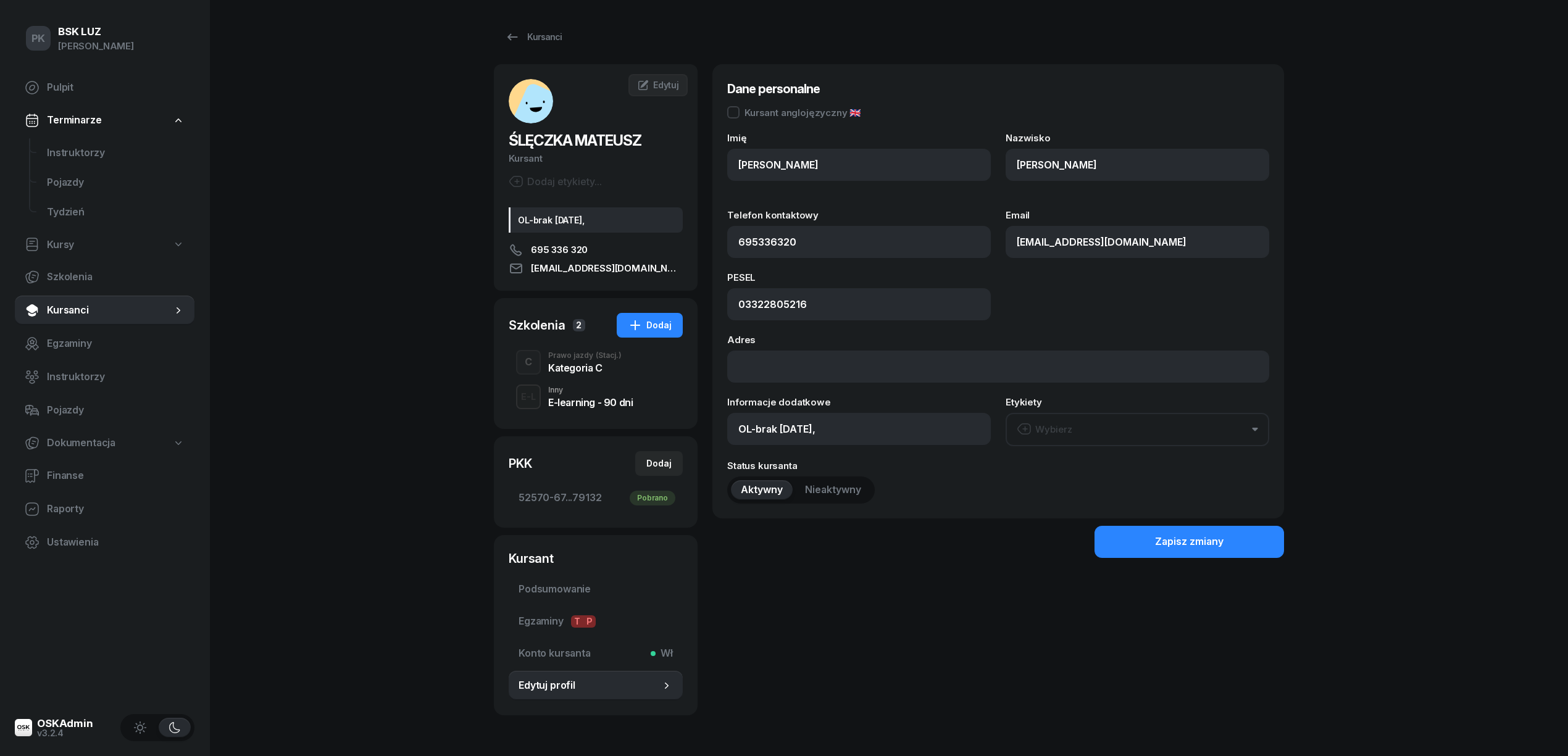
click at [580, 379] on div "E-L Inny E-learning - 90 dni" at bounding box center [595, 396] width 174 height 34
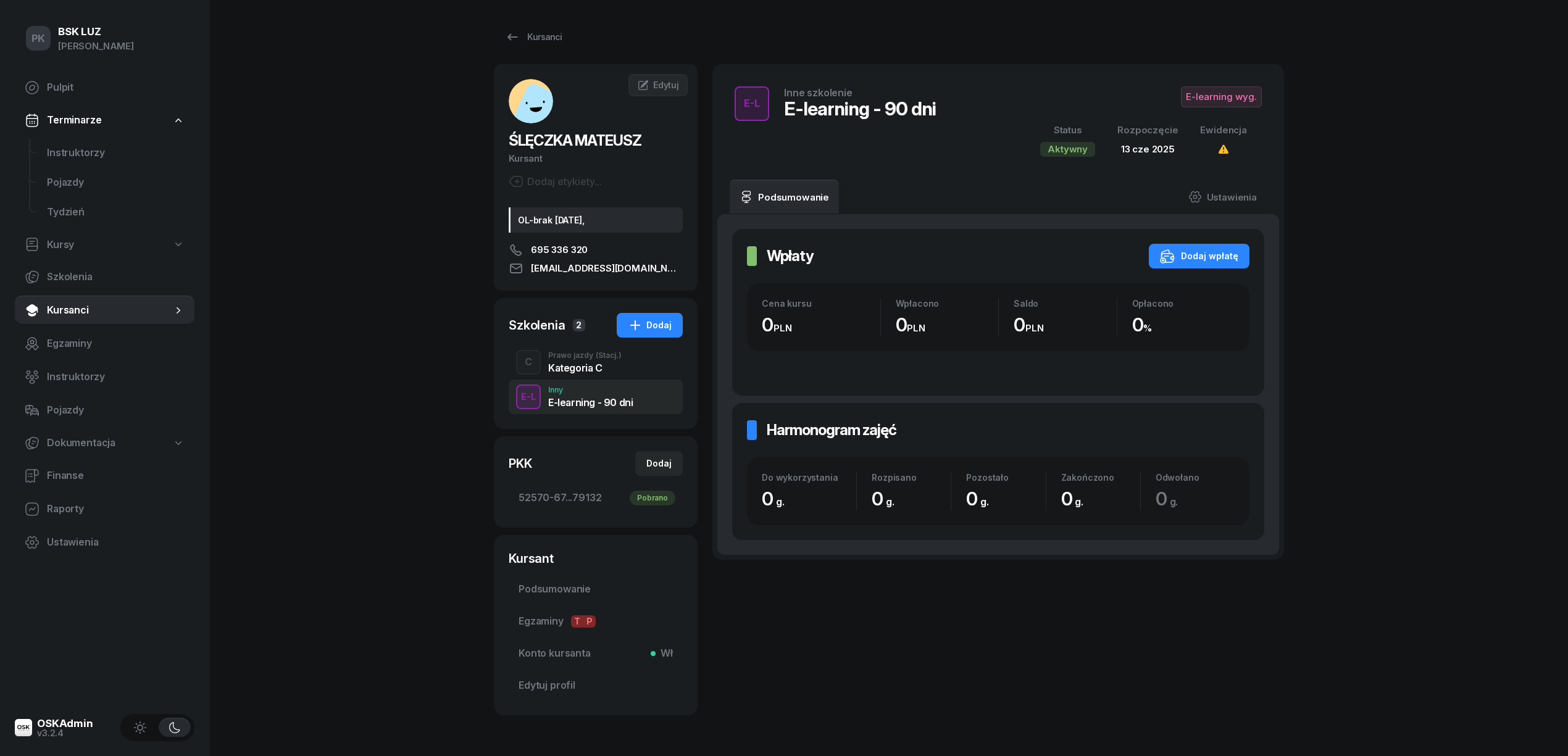
click at [579, 373] on div "Kategoria C" at bounding box center [585, 367] width 74 height 10
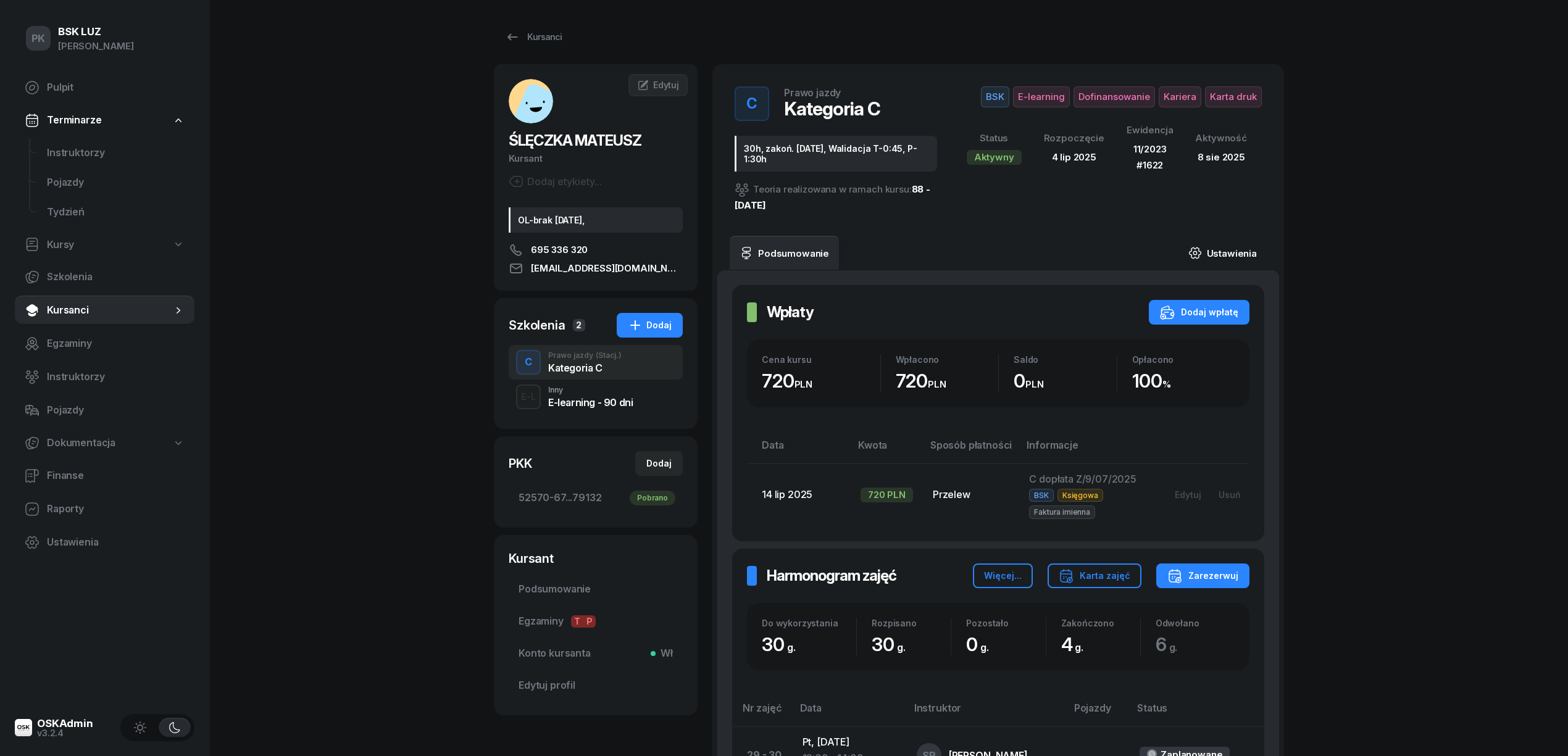
click at [1245, 252] on link "Ustawienia" at bounding box center [1223, 253] width 89 height 34
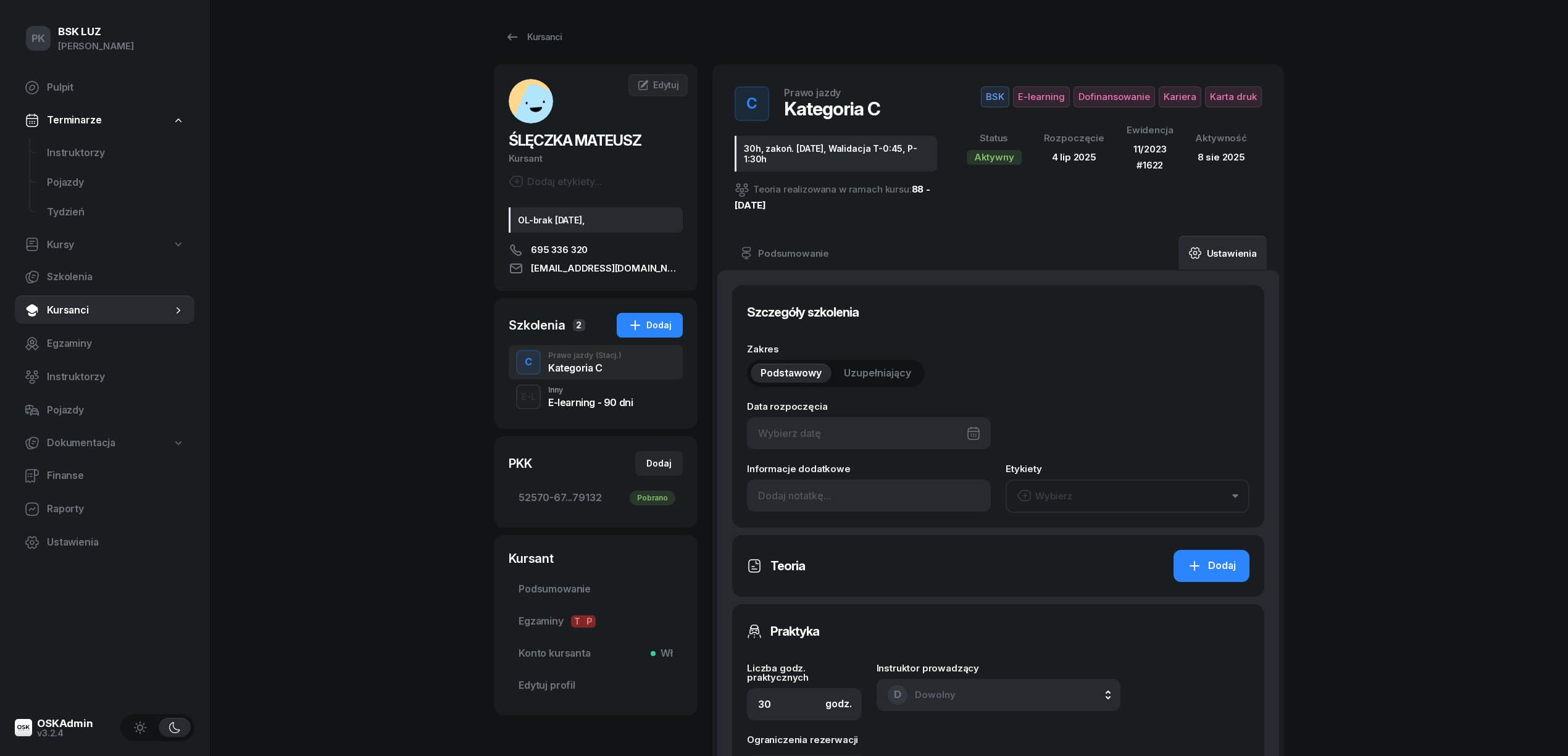
type input "[DATE]"
type input "30h, zakoń. [DATE], Walidacja T-0:45, P-1:30h"
type input "52570"
type input "67269"
type input "48033"
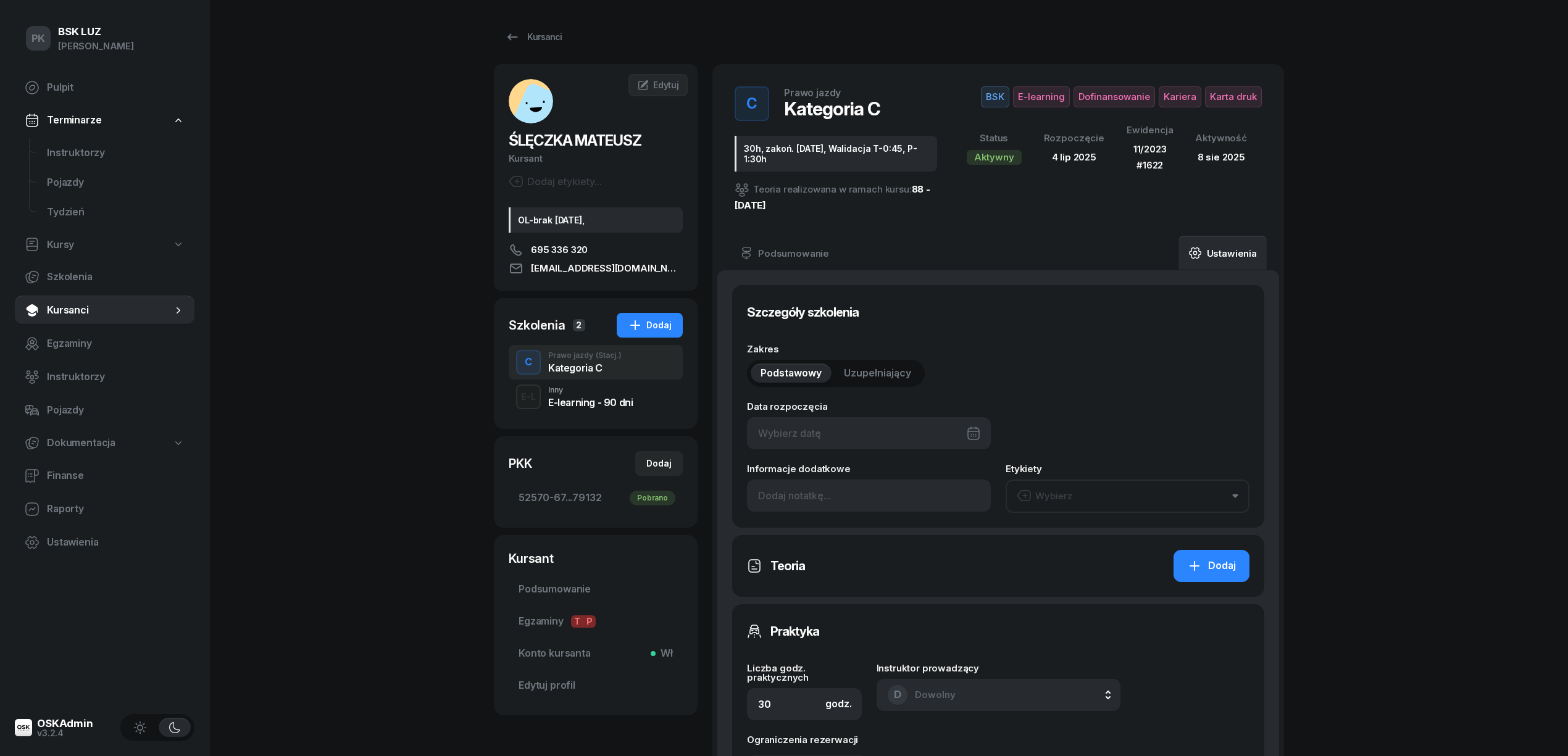
type input "79132"
type input "11/2023"
type input "1622"
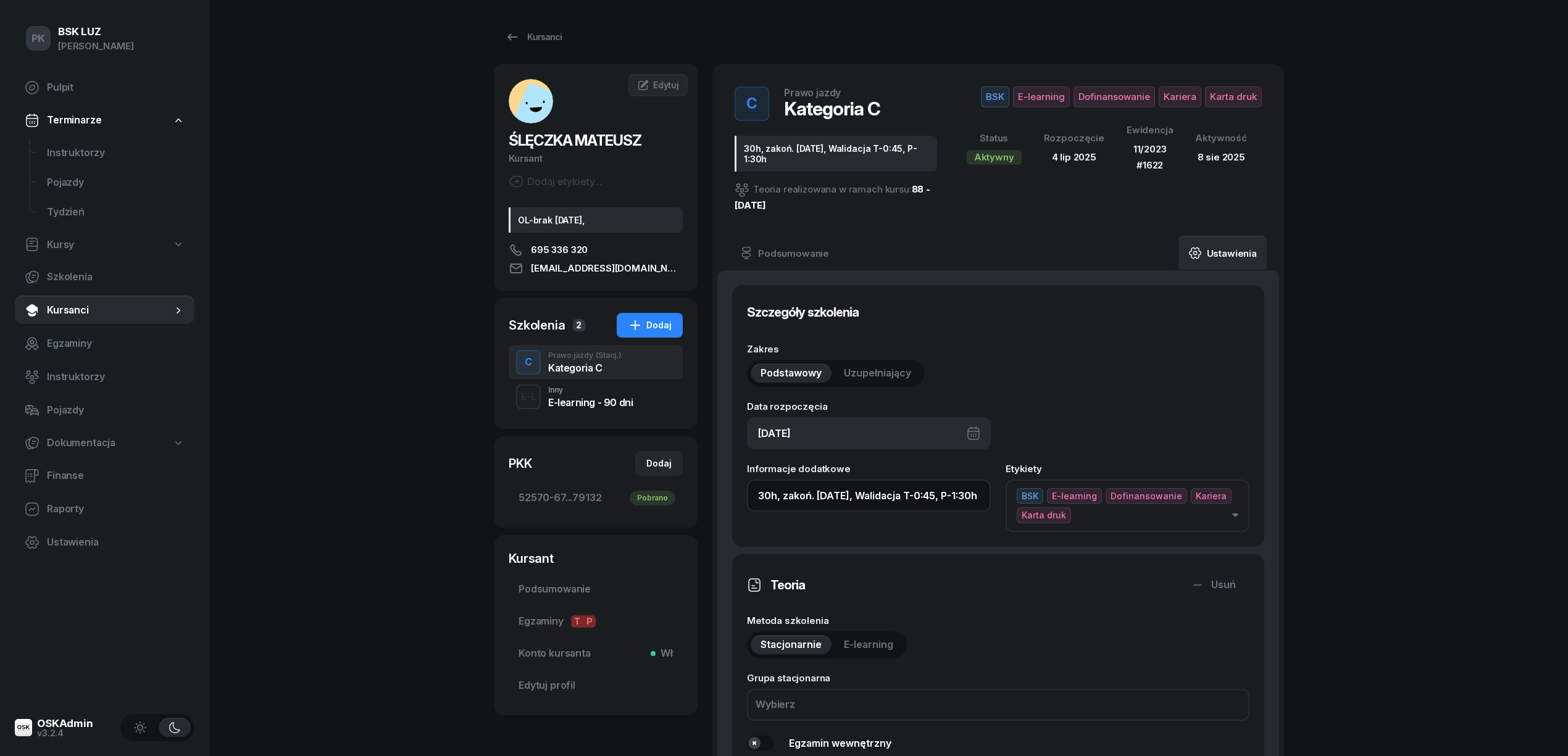
click at [825, 489] on input "30h, zakoń. [DATE], Walidacja T-0:45, P-1:30h" at bounding box center [868, 495] width 243 height 32
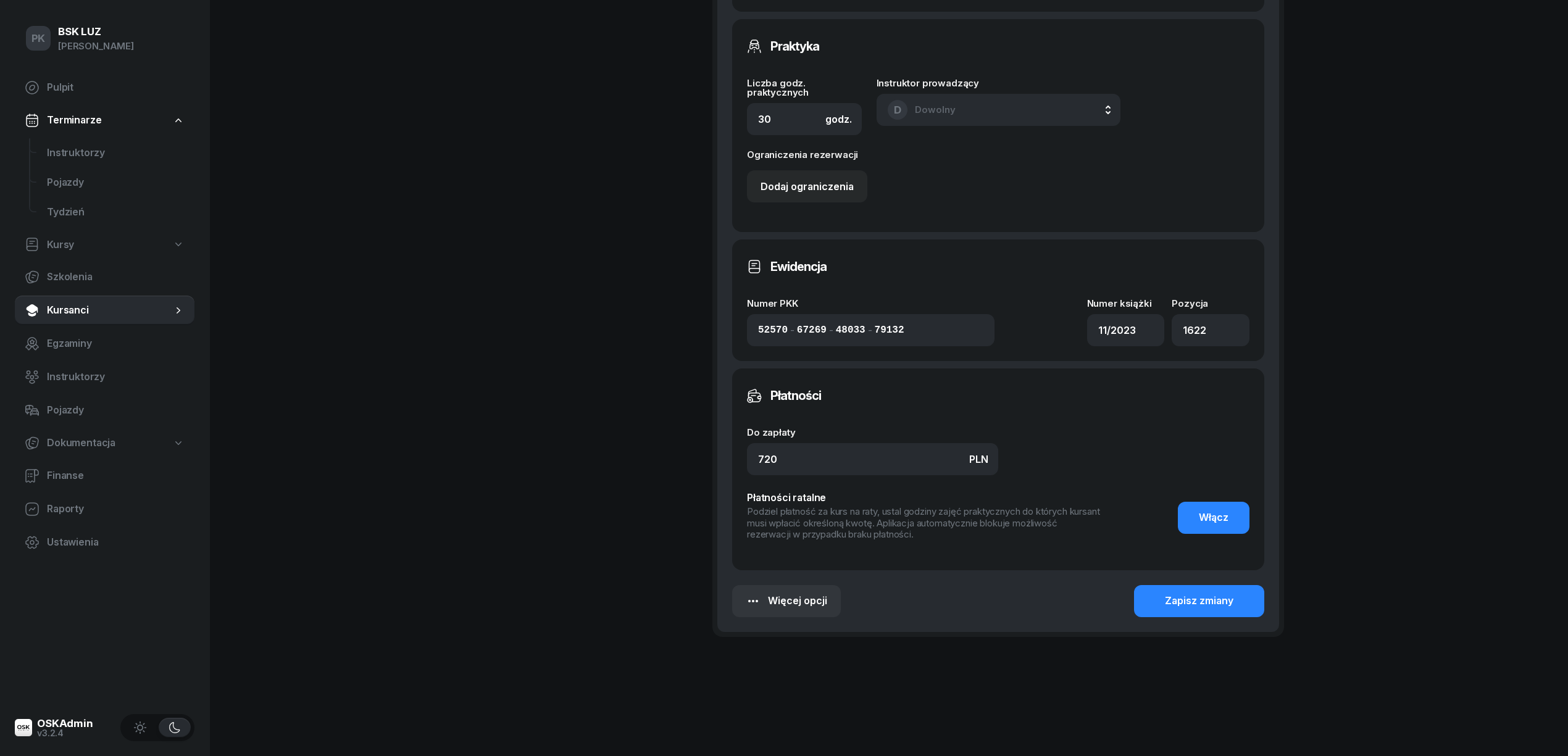
scroll to position [757, 0]
type input "30h, zakoń. [DATE], Walidacja T-0:45, P-1:30h"
click at [1159, 602] on button "Zapisz zmiany" at bounding box center [1200, 600] width 131 height 32
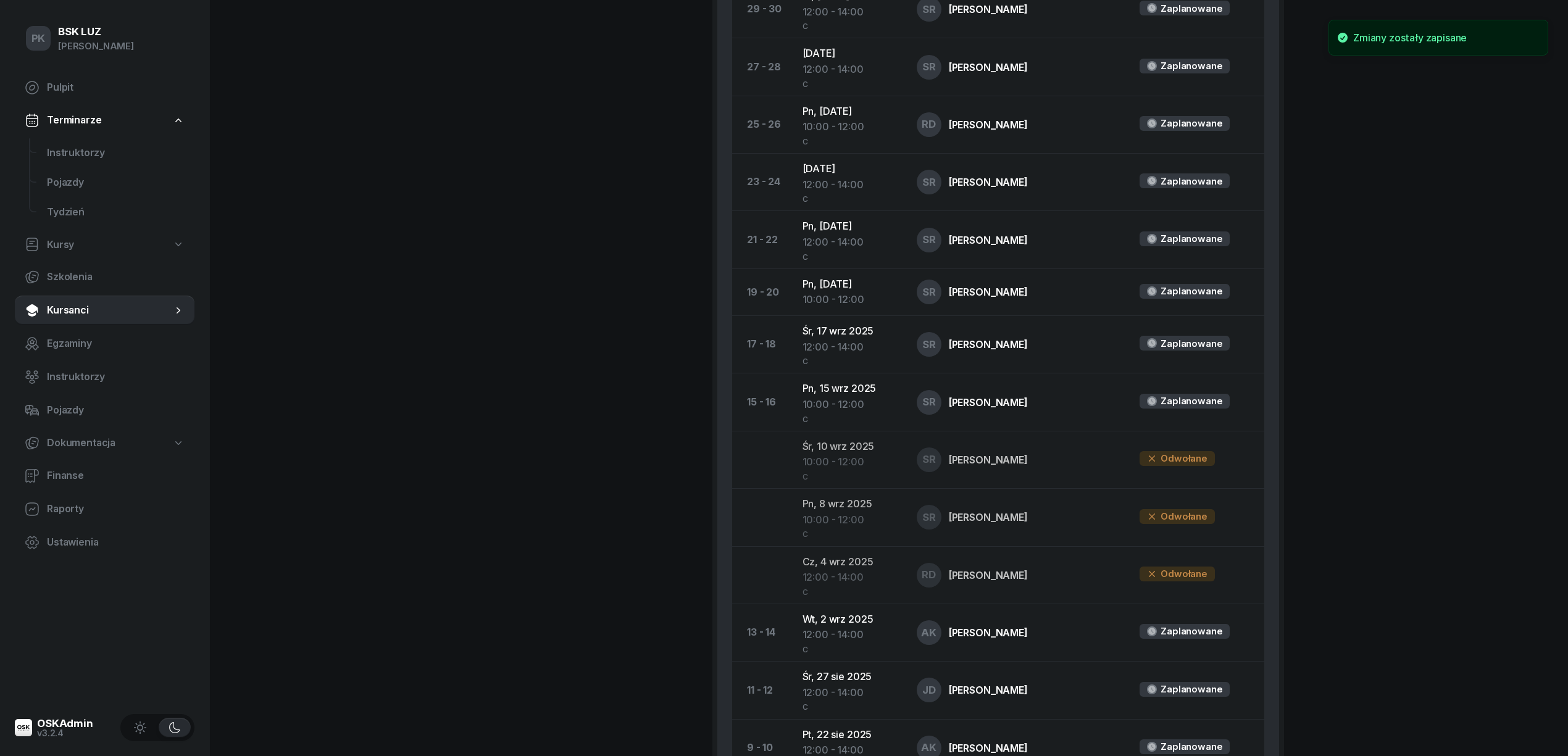
scroll to position [510, 0]
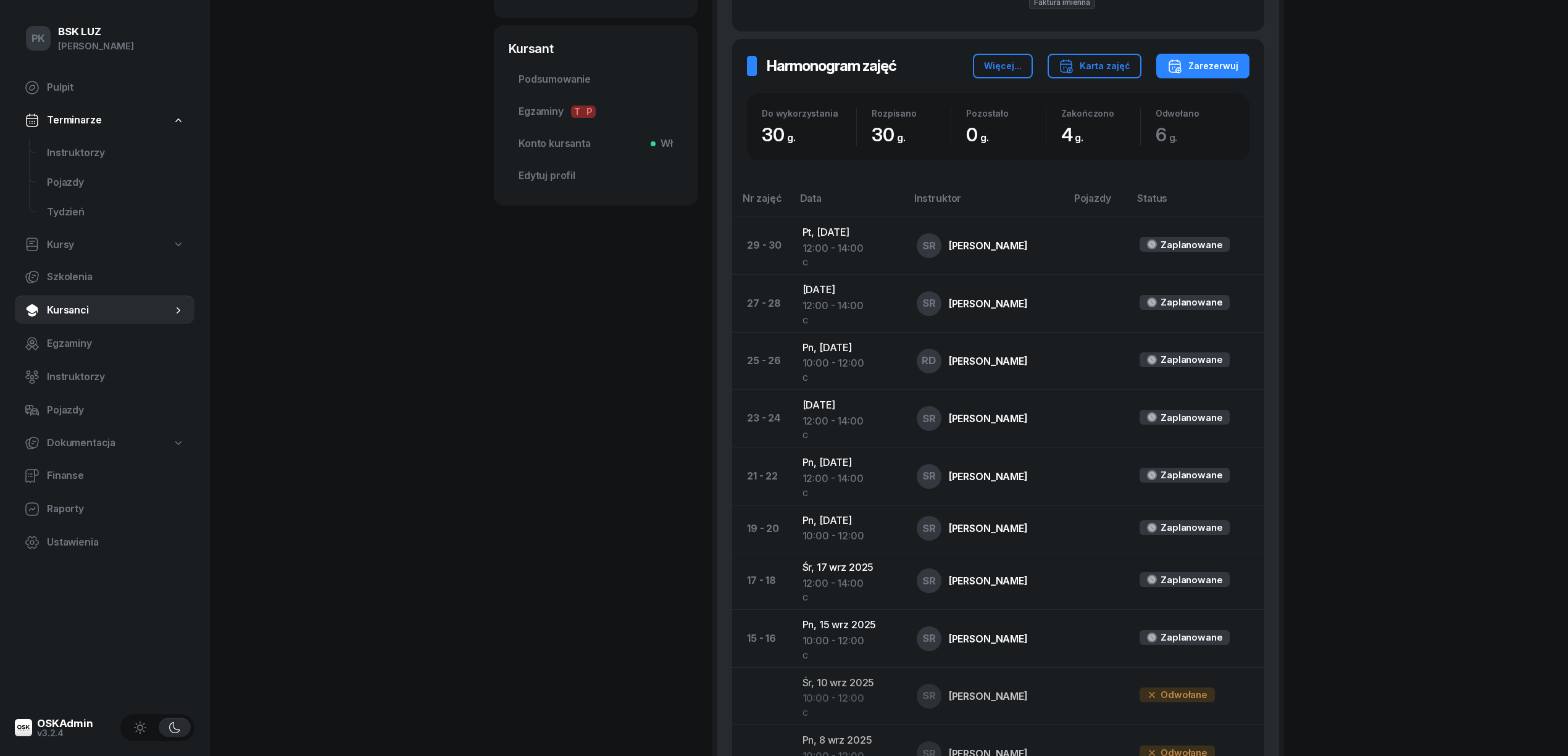
click at [408, 313] on div "PK BSK [PERSON_NAME] Pulpit Terminarze Instruktorzy Pojazdy Tydzień Kursy Szkol…" at bounding box center [784, 445] width 1568 height 1909
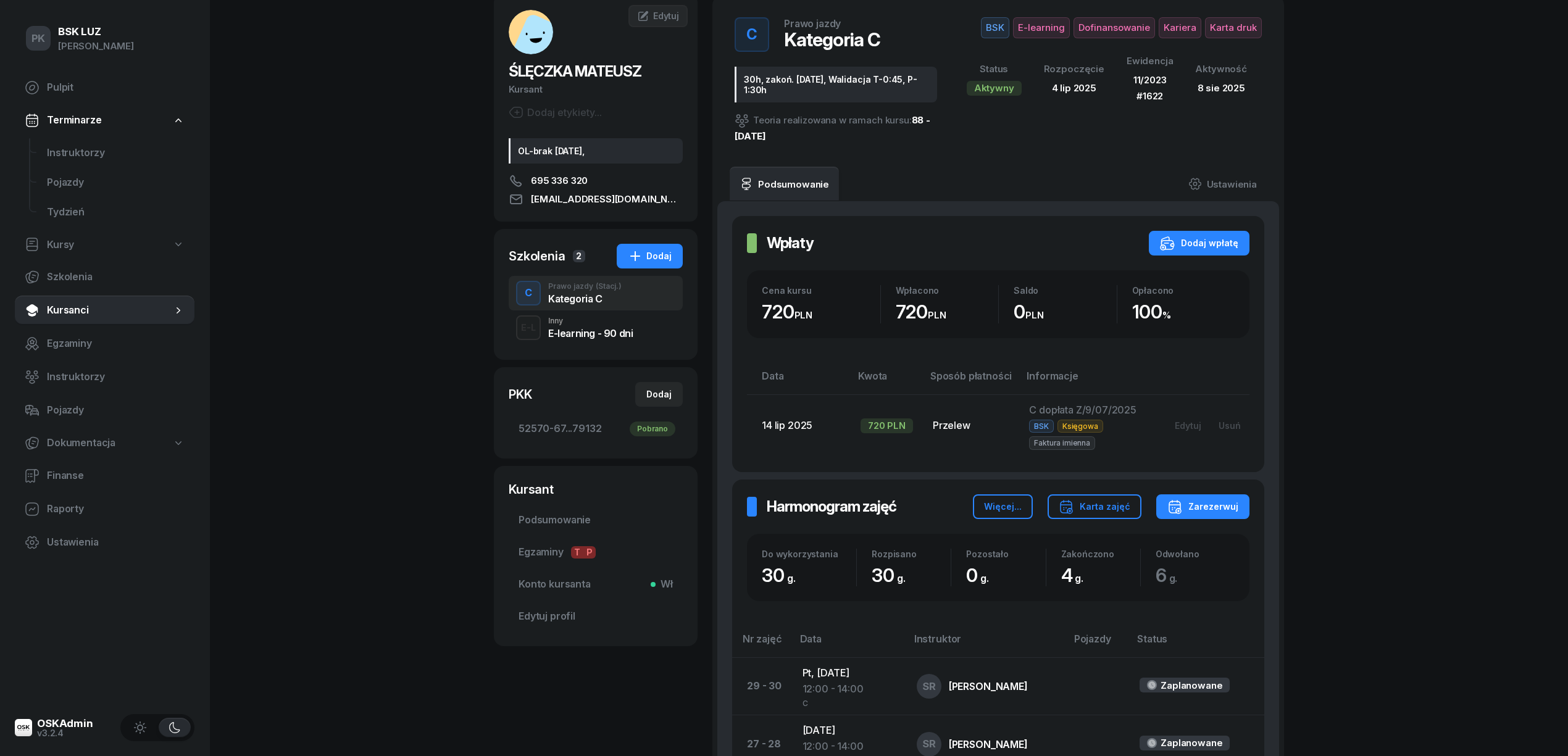
scroll to position [16, 0]
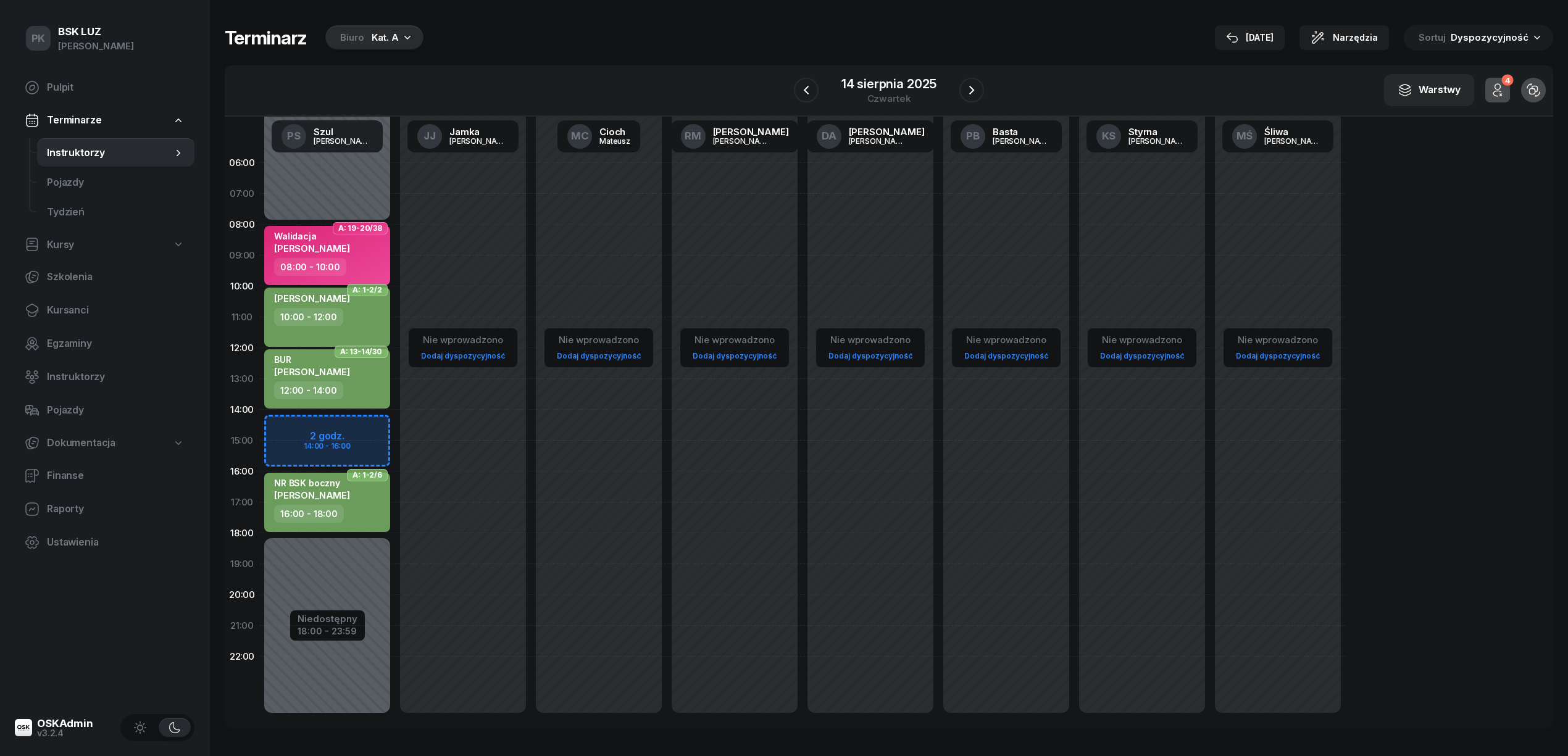
click at [385, 31] on div "Kat. A" at bounding box center [385, 37] width 27 height 15
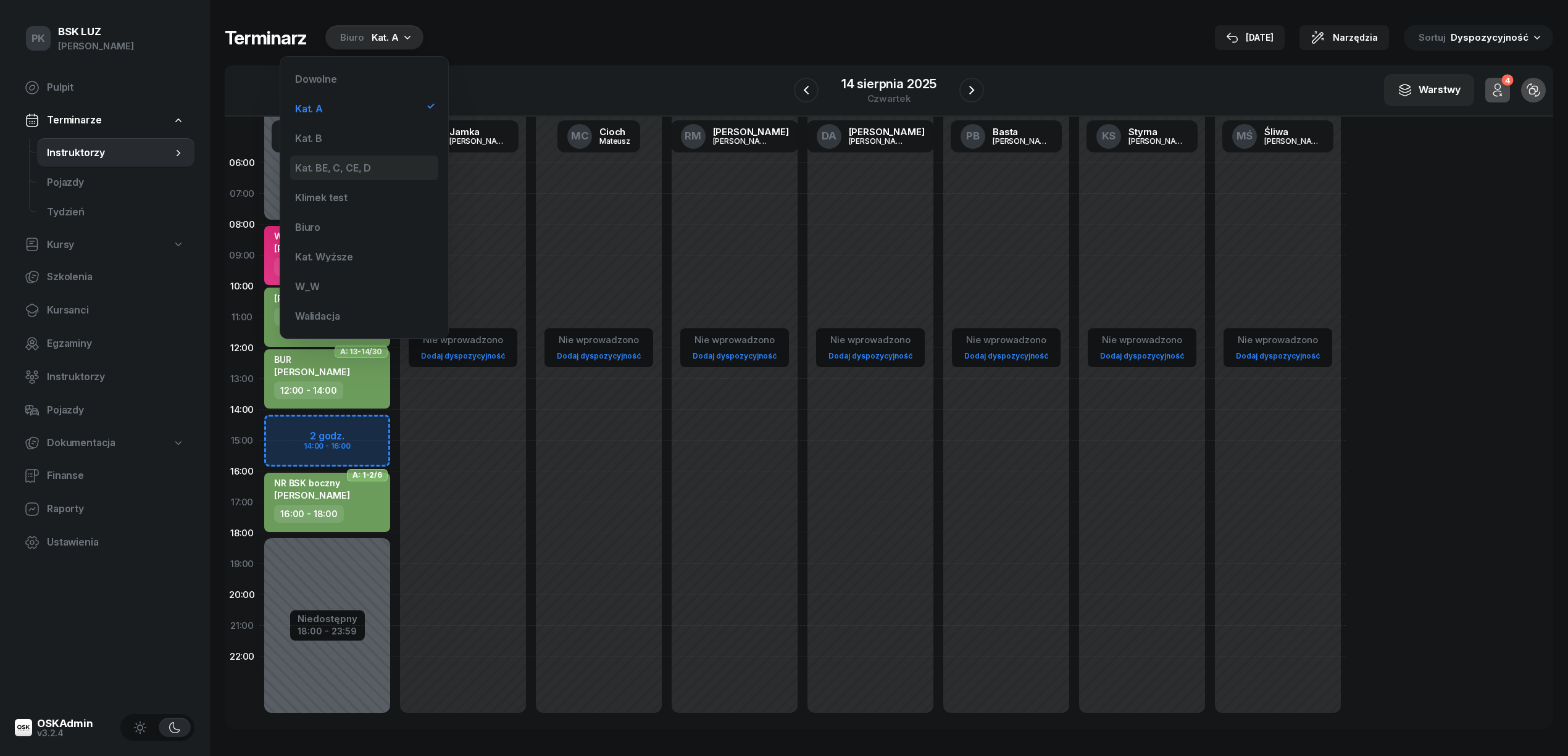
click at [368, 165] on div "Kat. BE, C, CE, D" at bounding box center [332, 168] width 76 height 10
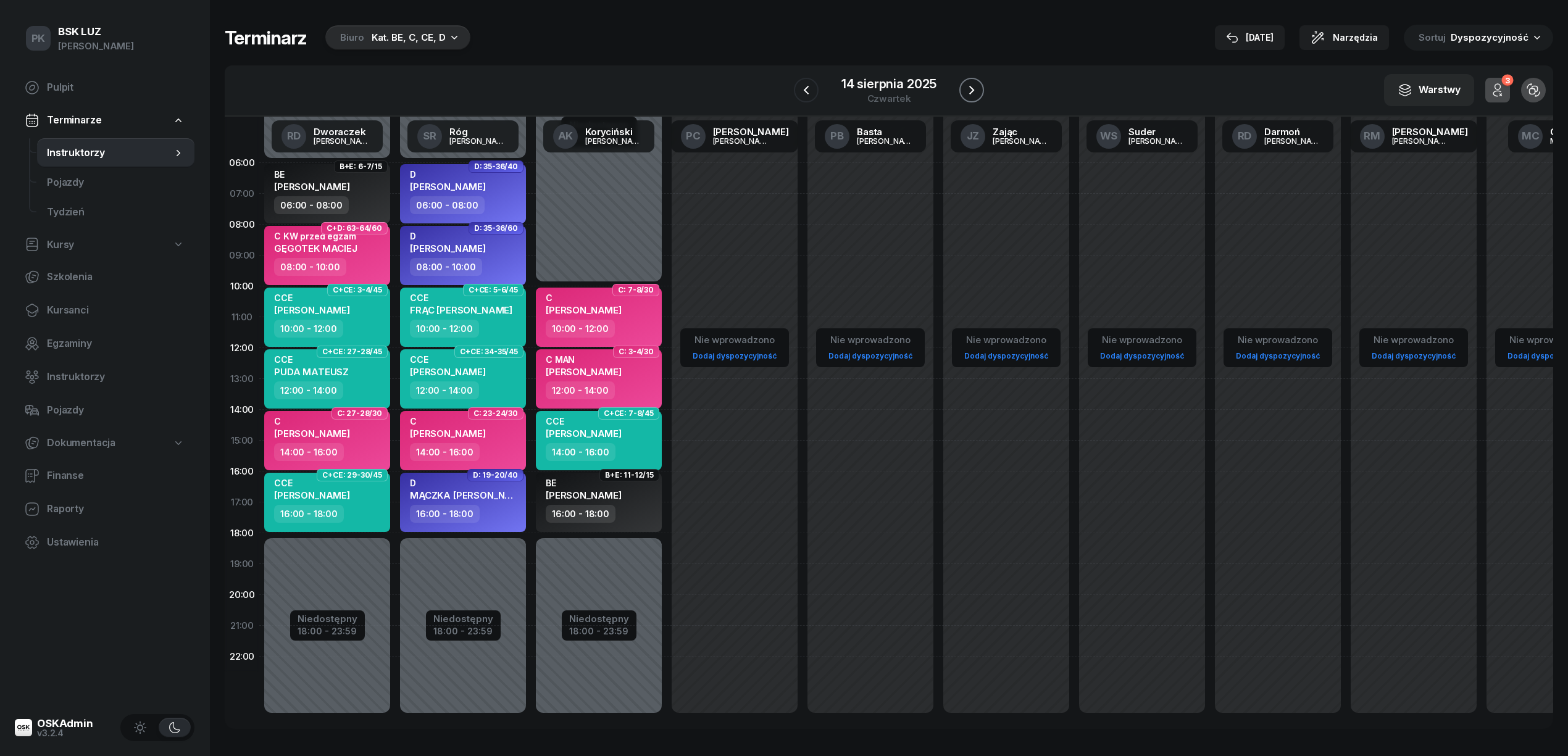
click at [973, 88] on icon "button" at bounding box center [972, 90] width 15 height 15
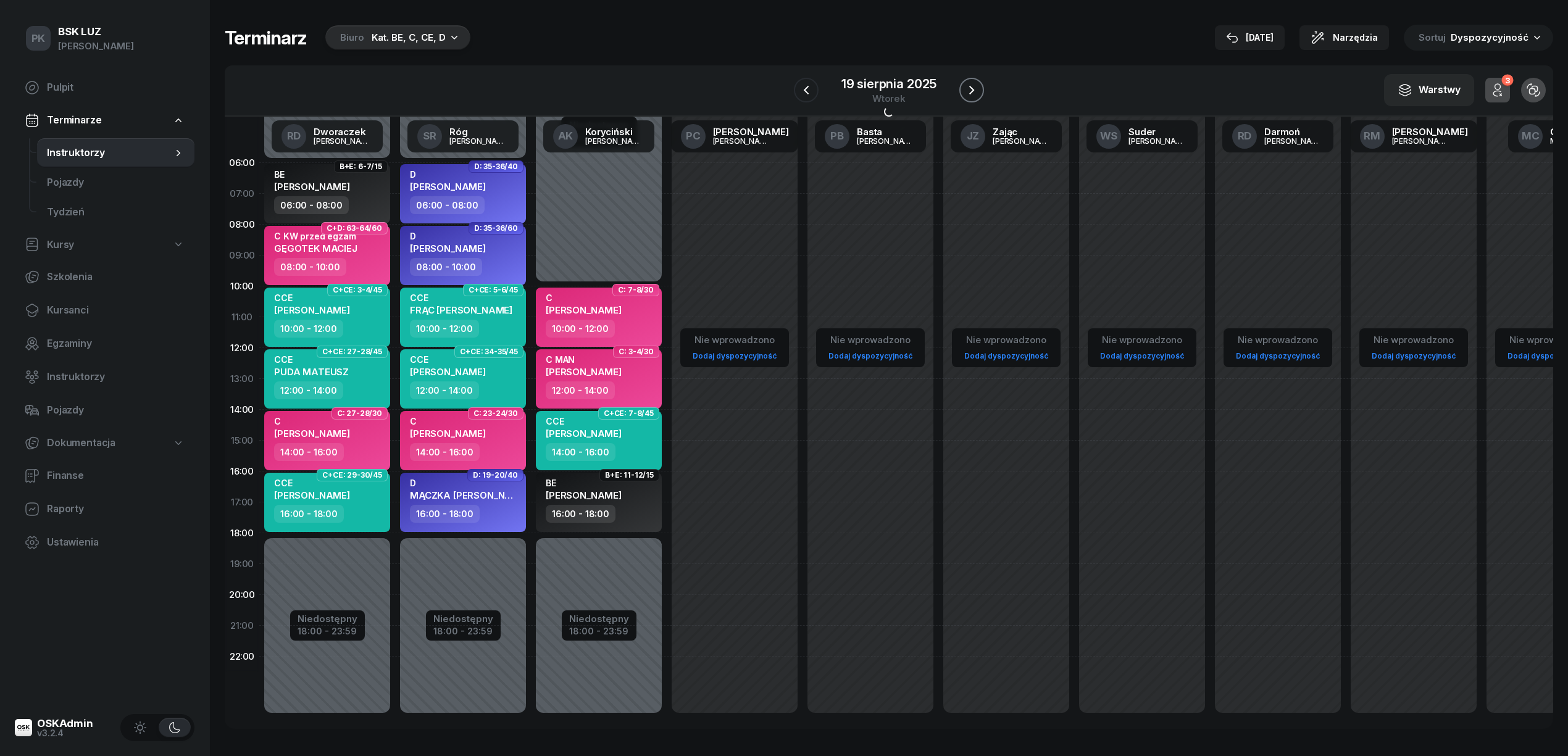
click at [973, 87] on icon "button" at bounding box center [972, 90] width 15 height 15
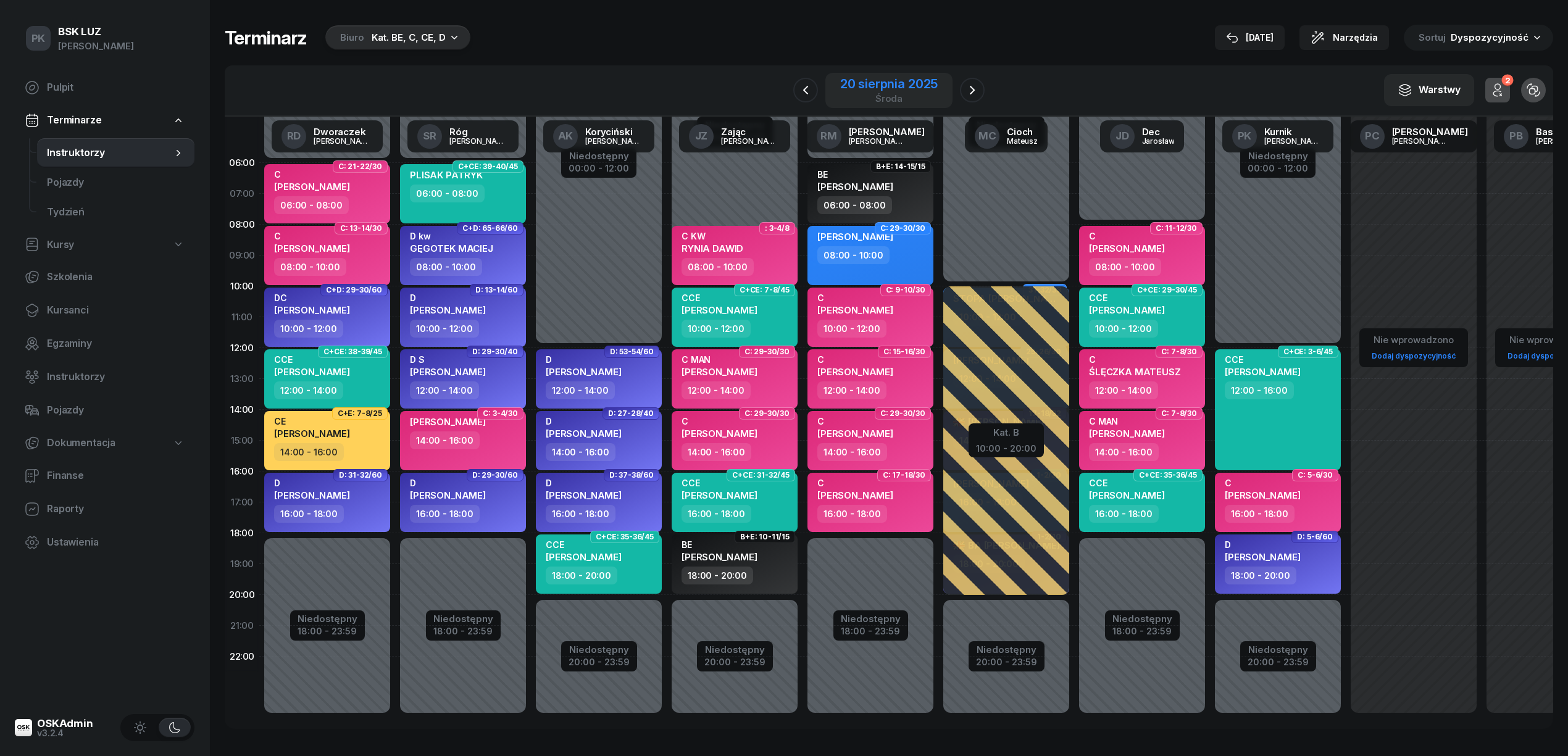
click at [830, 80] on div "20 sierpnia 2025 środa" at bounding box center [889, 90] width 127 height 35
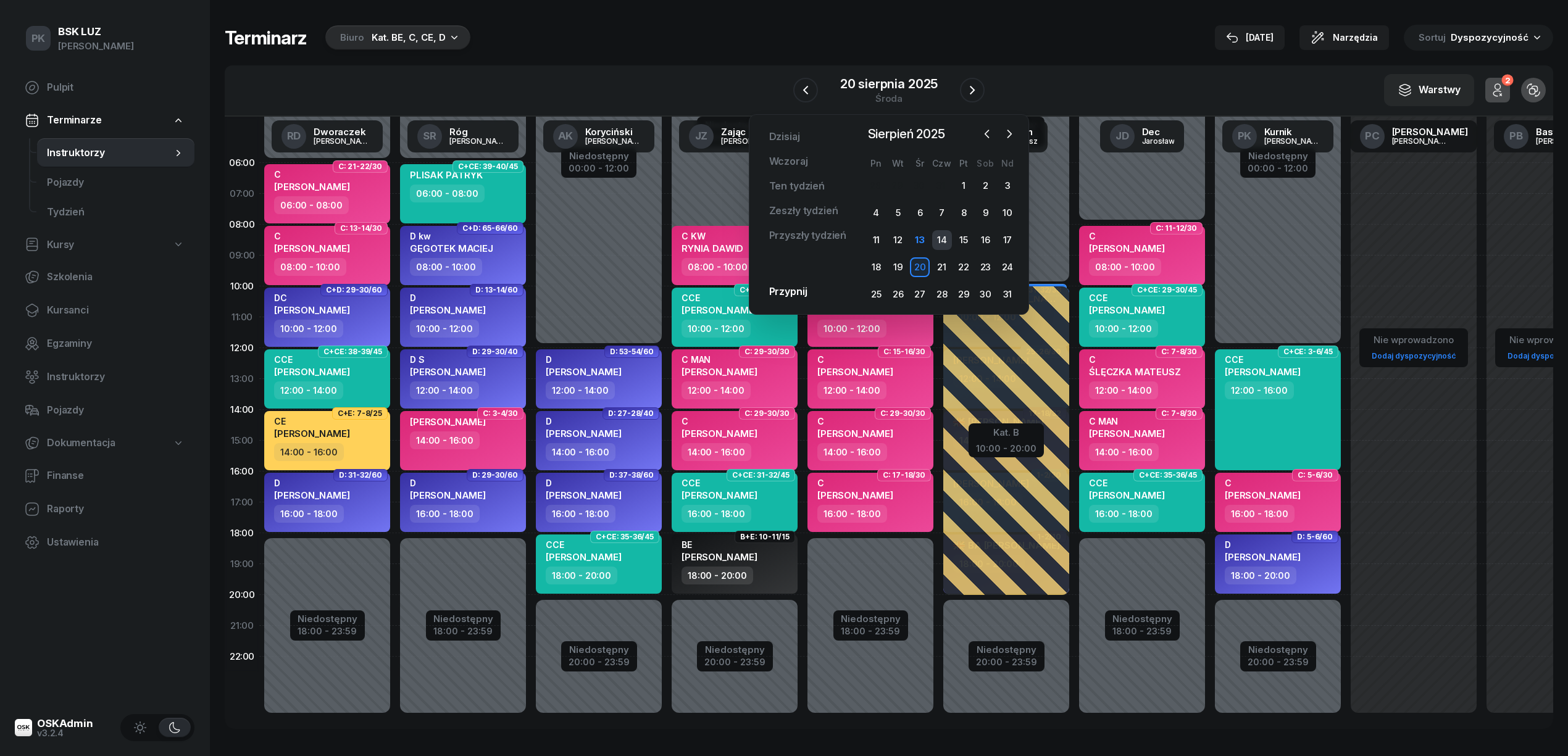
click at [942, 237] on div "14" at bounding box center [942, 240] width 20 height 20
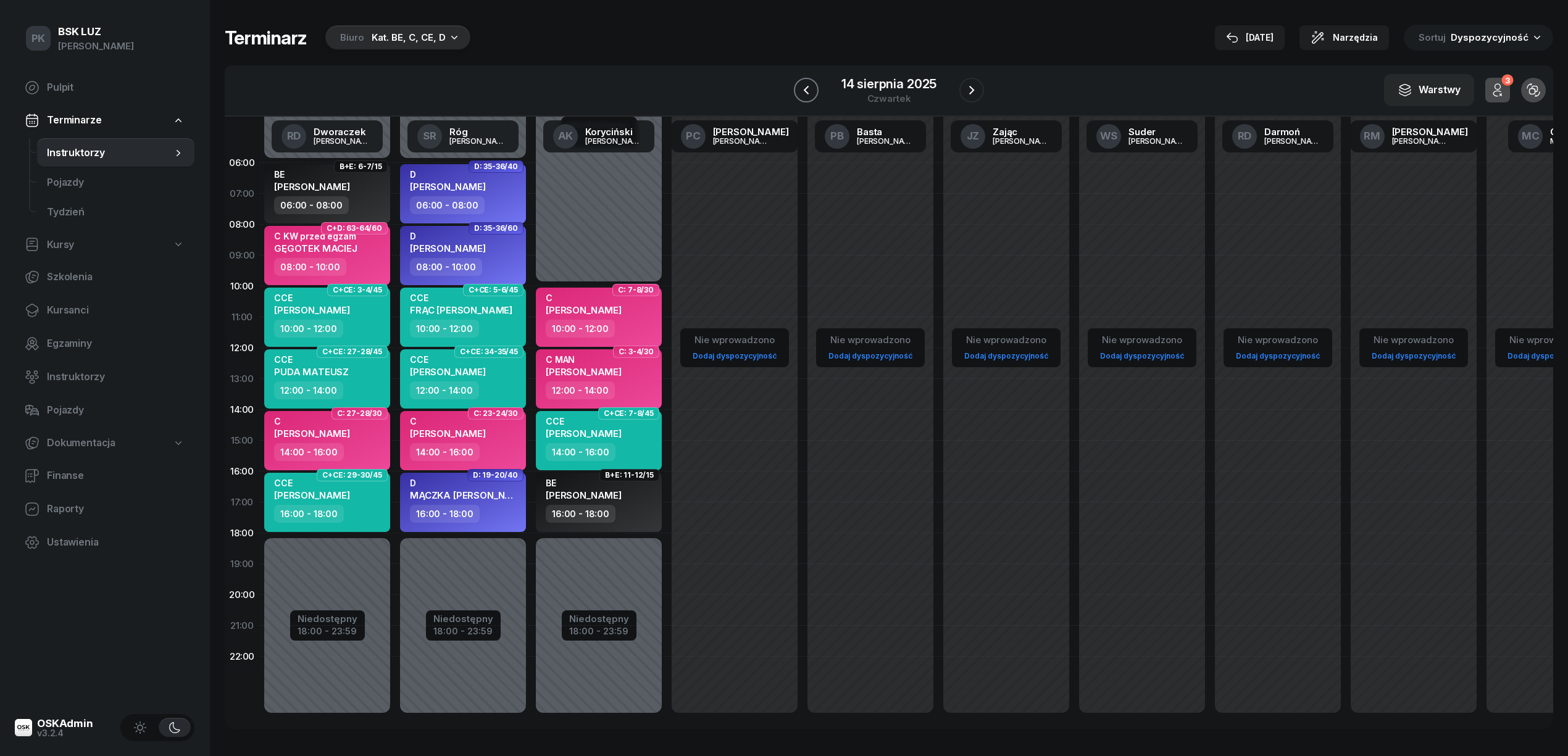
click at [807, 88] on icon "button" at bounding box center [806, 89] width 5 height 8
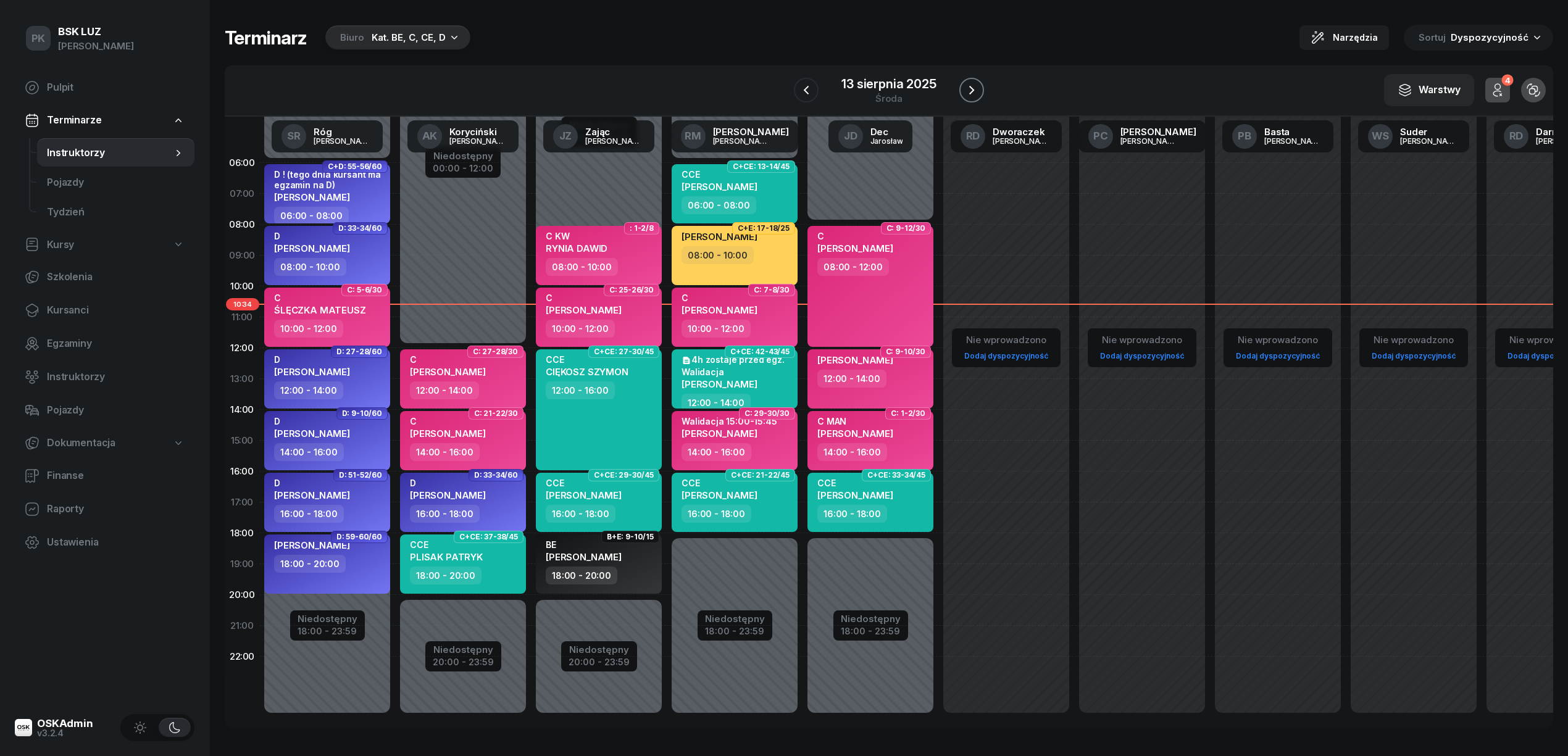
click at [964, 94] on icon "button" at bounding box center [972, 90] width 15 height 15
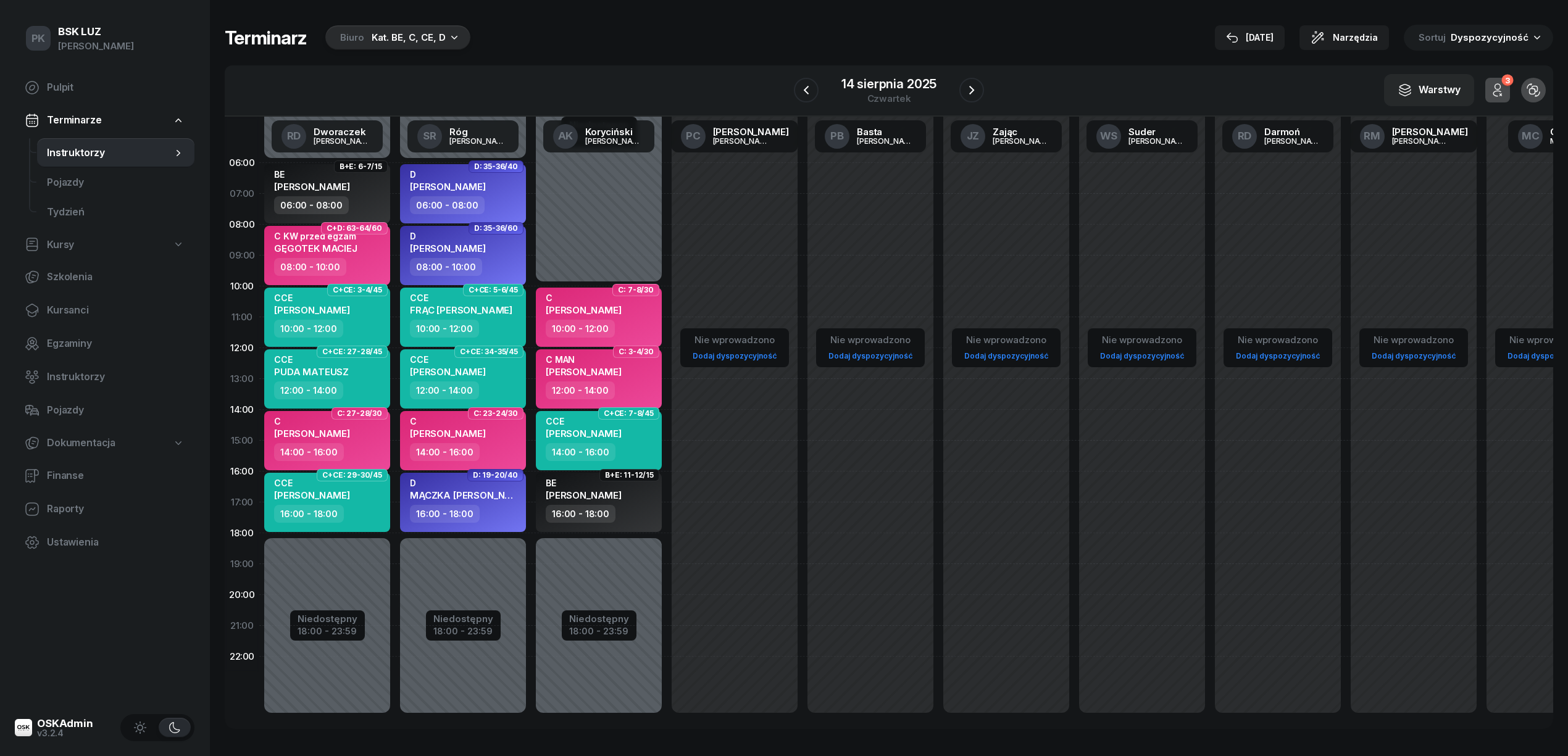
drag, startPoint x: 487, startPoint y: 489, endPoint x: 596, endPoint y: 24, distance: 477.6
click at [596, 24] on div "Terminarz Biuro Kat. BE, C, CE, D 13 sie Narzędzia Sortuj Dyspozycyjność" at bounding box center [889, 37] width 1329 height 26
click at [814, 90] on button "button" at bounding box center [806, 89] width 24 height 24
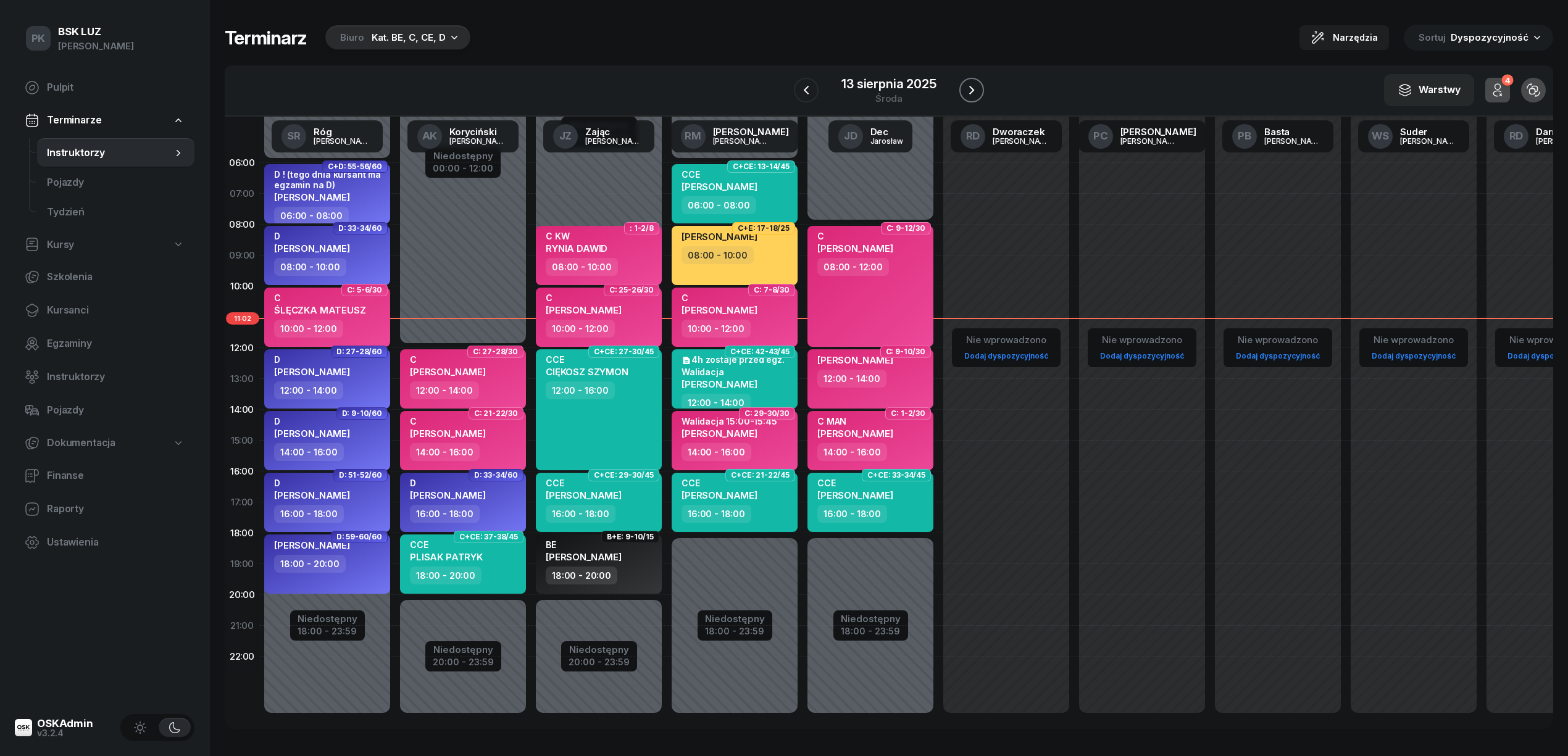
click at [973, 91] on icon "button" at bounding box center [971, 89] width 5 height 8
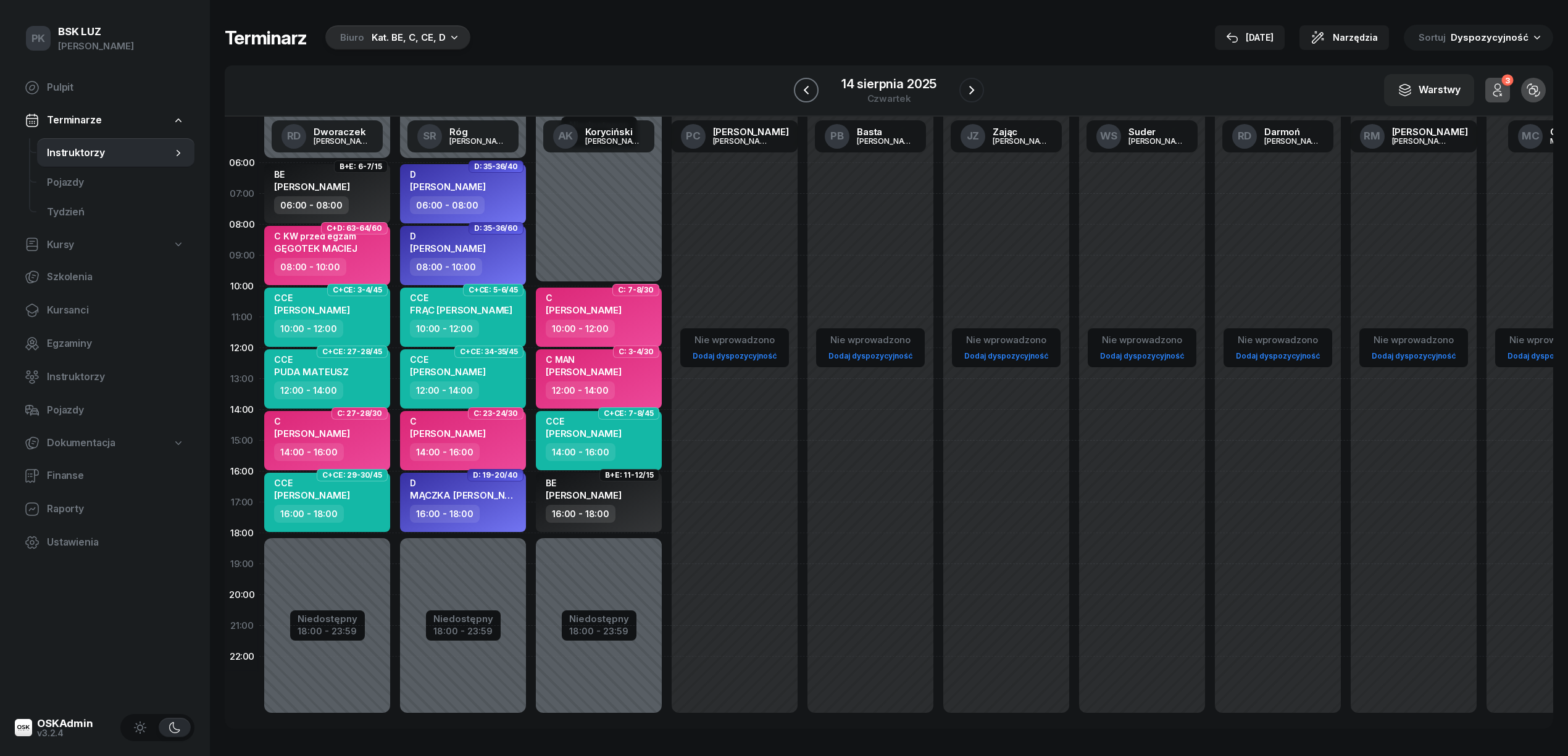
click at [812, 85] on icon "button" at bounding box center [807, 90] width 15 height 15
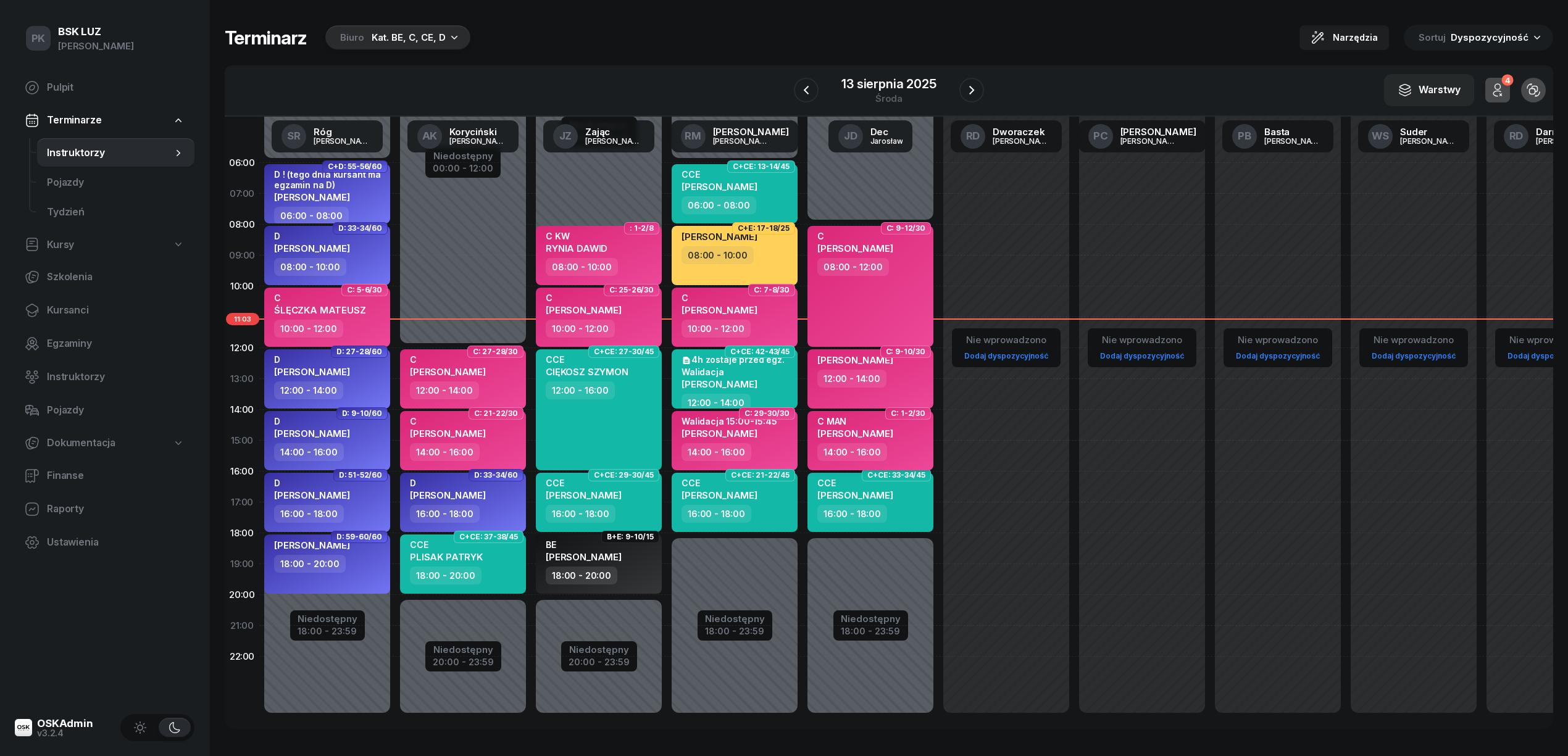
click at [908, 432] on div "C MAN GACA DAWID" at bounding box center [871, 429] width 109 height 27
select select "14"
select select "16"
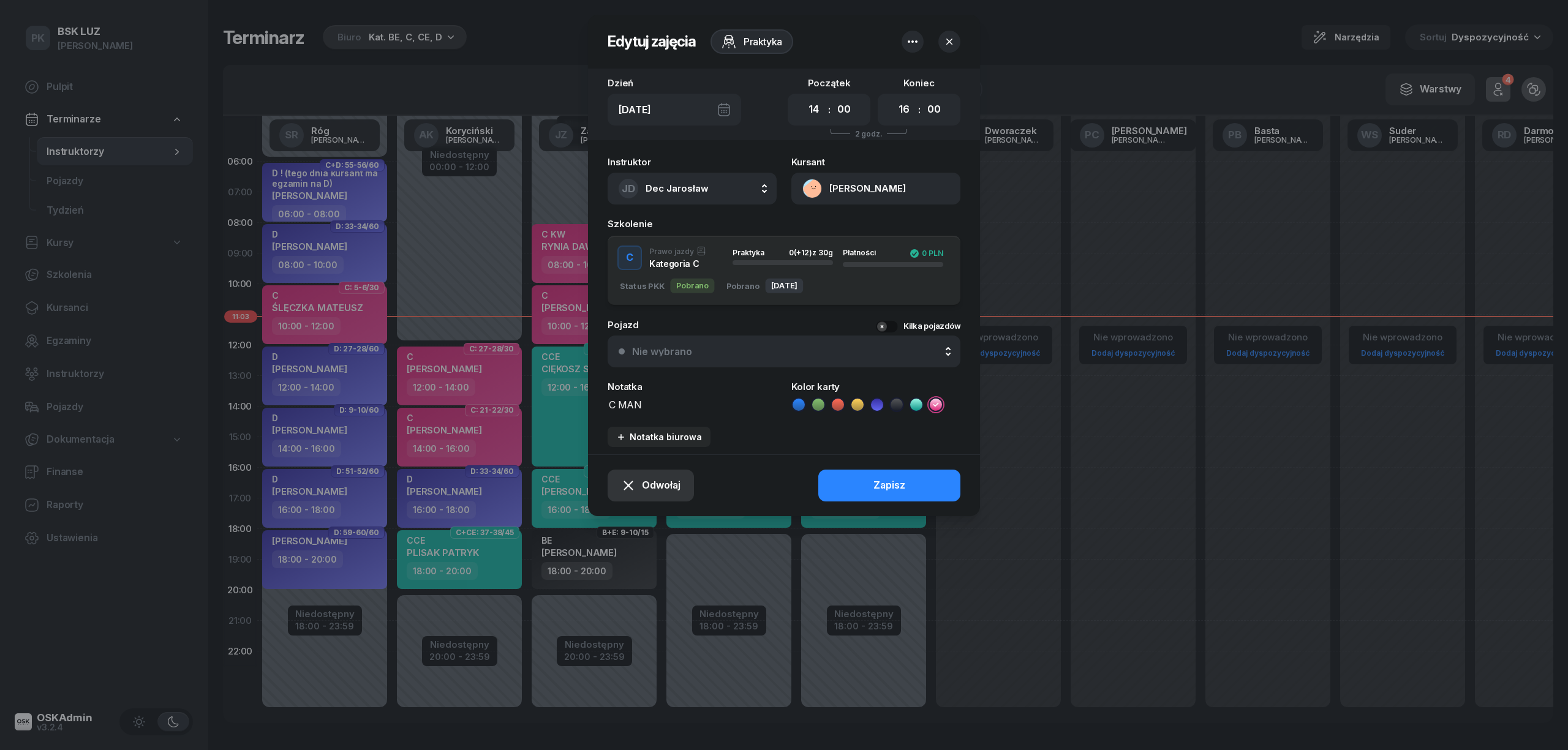
click at [672, 485] on span "Odwołaj" at bounding box center [661, 485] width 39 height 16
click at [672, 443] on div "Kursant nie przyszedł" at bounding box center [642, 441] width 98 height 16
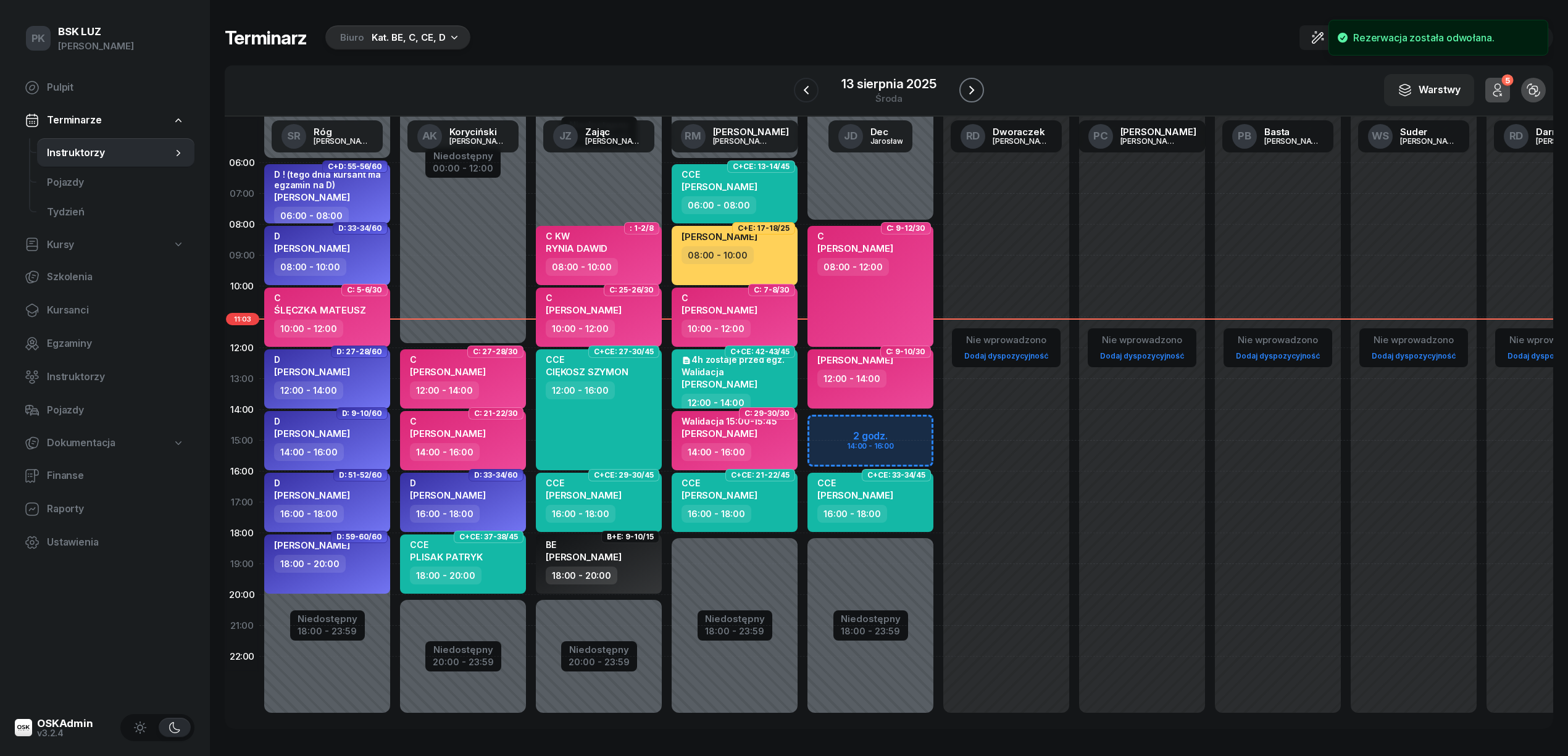
click at [979, 87] on button "button" at bounding box center [972, 89] width 24 height 24
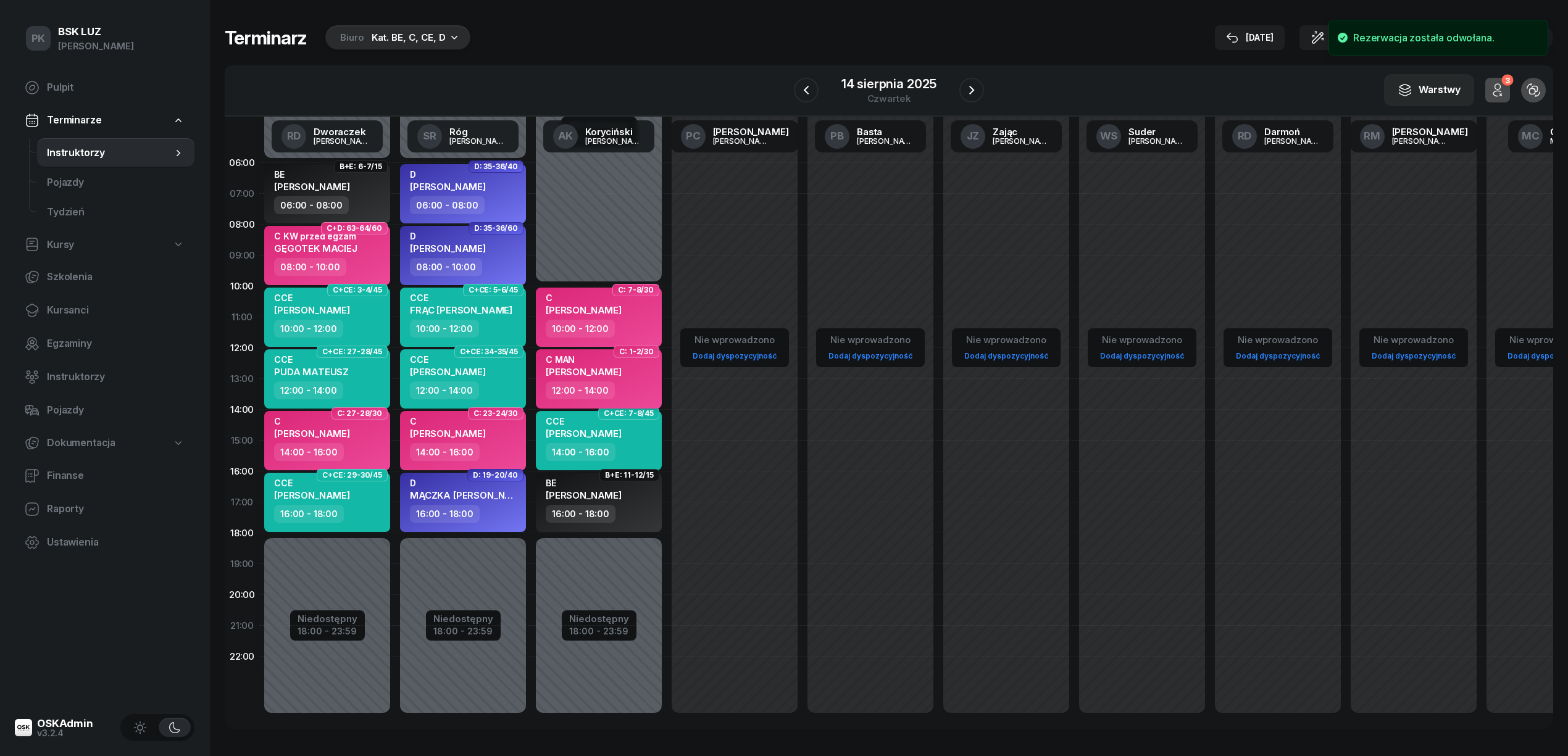
click at [605, 381] on div "12:00 - 14:00" at bounding box center [580, 390] width 69 height 18
select select "12"
select select "14"
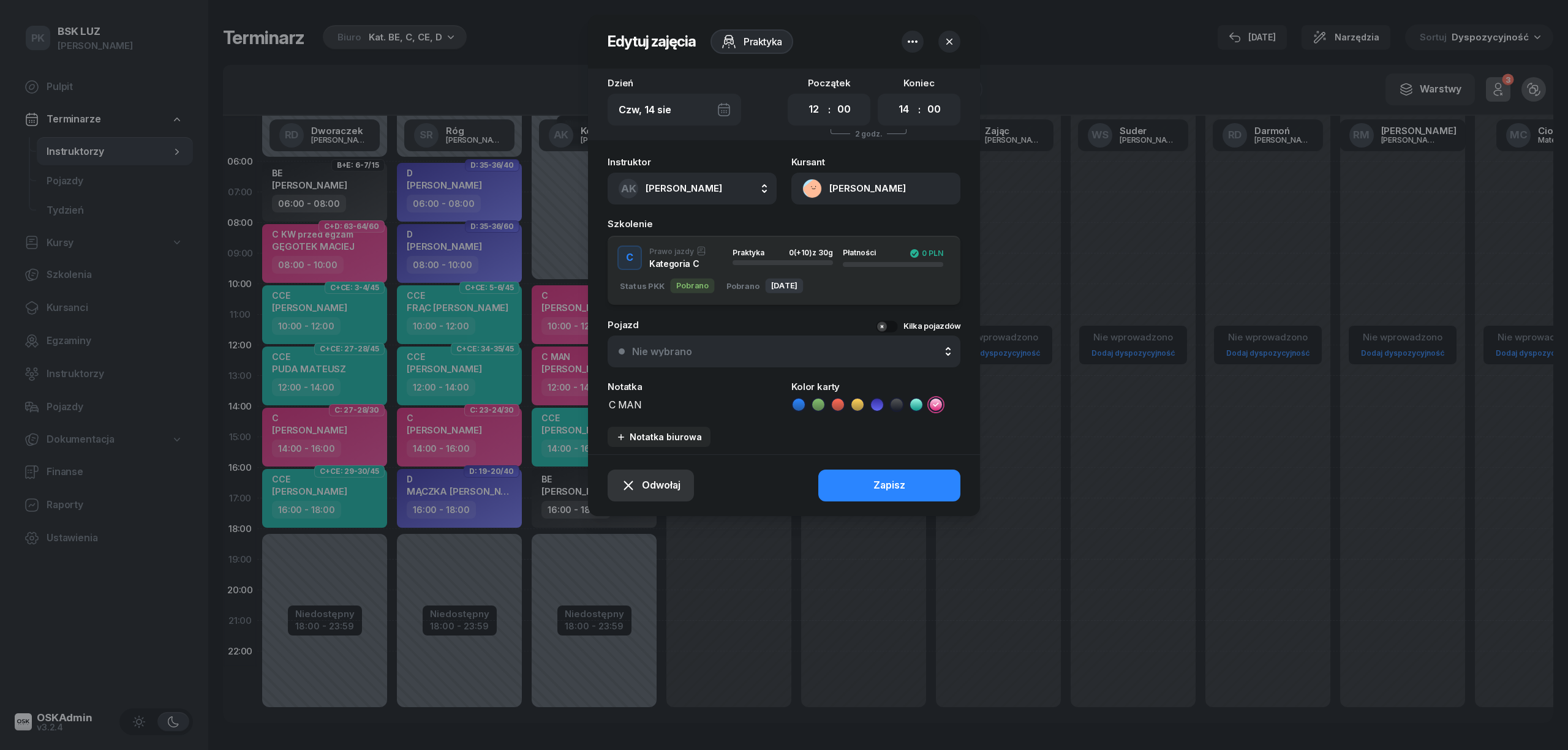
click at [658, 483] on span "Odwołaj" at bounding box center [661, 485] width 39 height 16
click at [654, 434] on div "Kursant nie przyszedł" at bounding box center [642, 441] width 98 height 16
